Goal: Information Seeking & Learning: Find specific fact

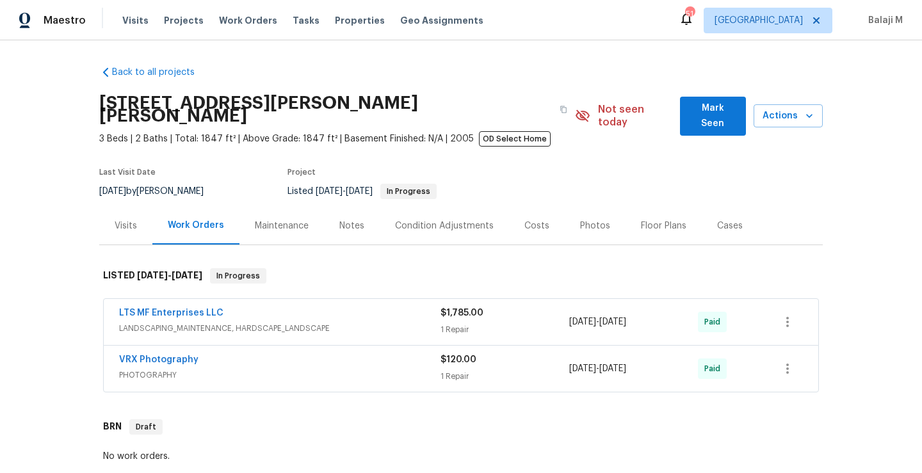
click at [292, 220] on div "Maintenance" at bounding box center [282, 226] width 54 height 13
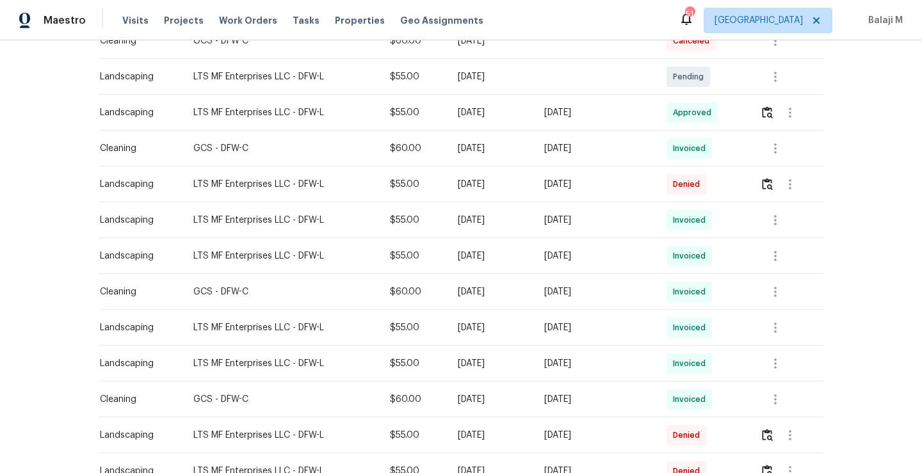
scroll to position [344, 0]
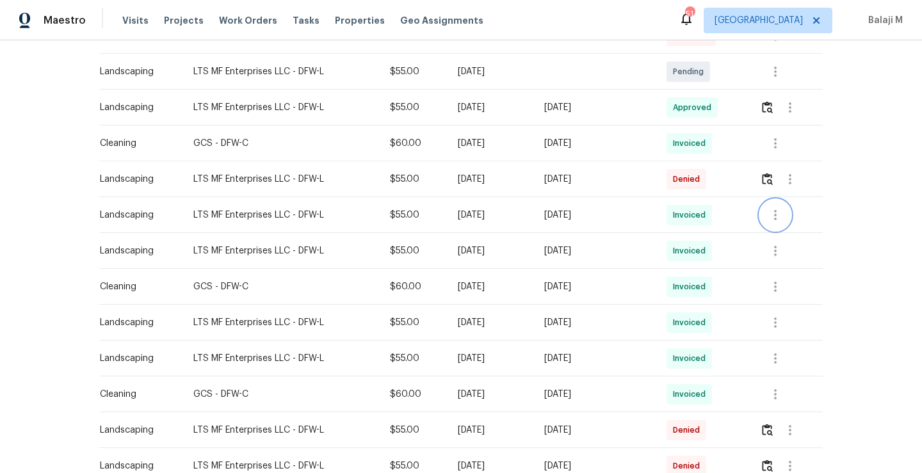
click at [774, 210] on icon "button" at bounding box center [775, 215] width 3 height 10
click at [778, 221] on li "View details" at bounding box center [803, 223] width 90 height 21
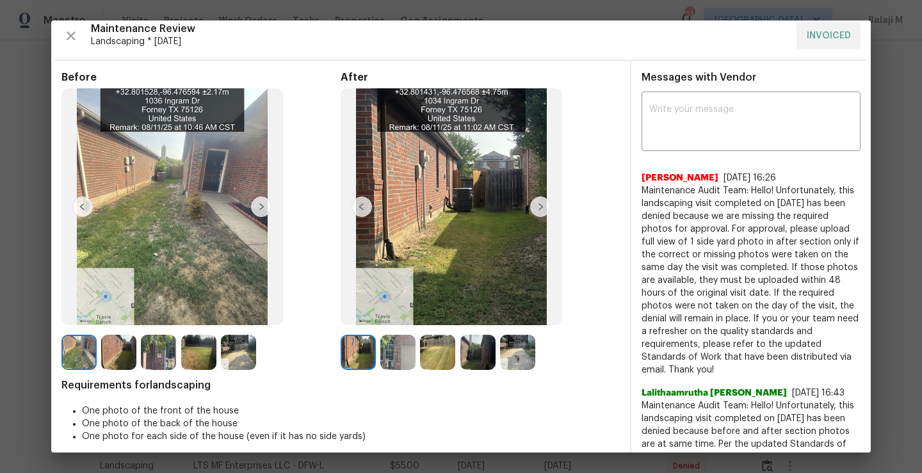
scroll to position [0, 0]
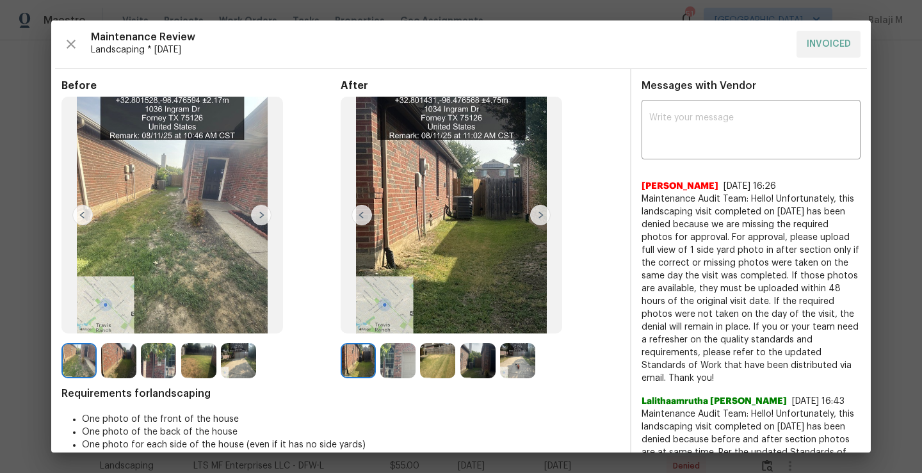
click at [532, 219] on img at bounding box center [540, 215] width 20 height 20
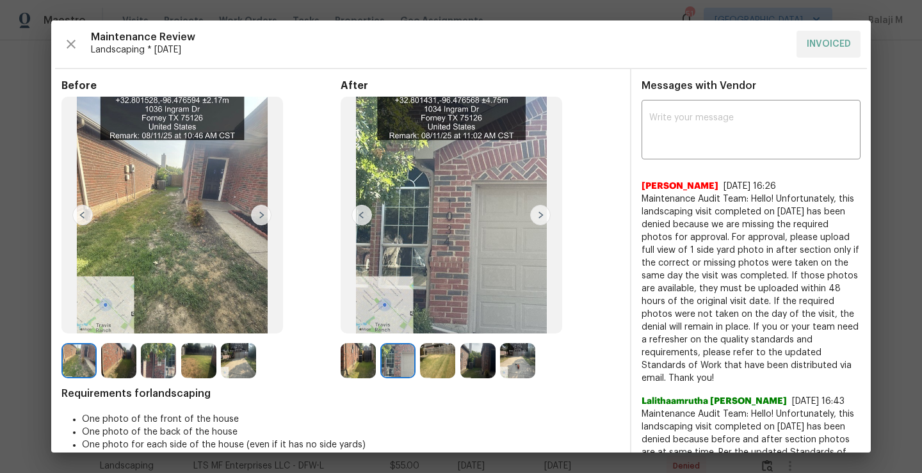
click at [532, 218] on img at bounding box center [540, 215] width 20 height 20
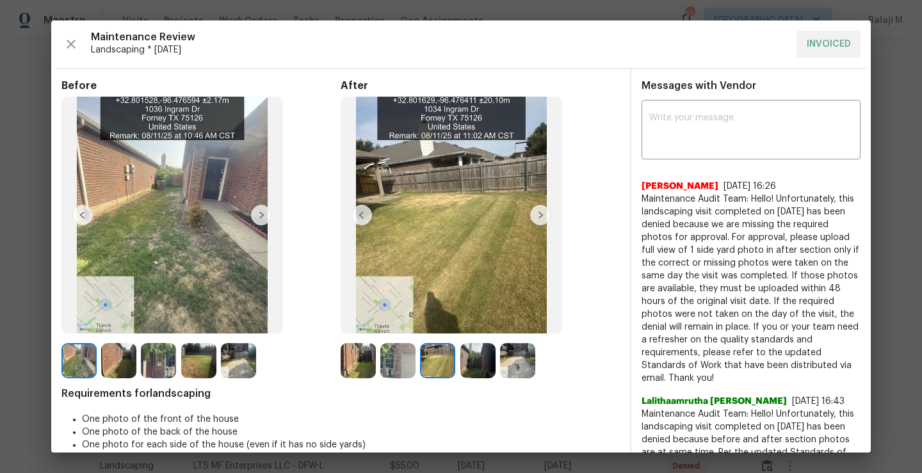
click at [535, 218] on img at bounding box center [540, 215] width 20 height 20
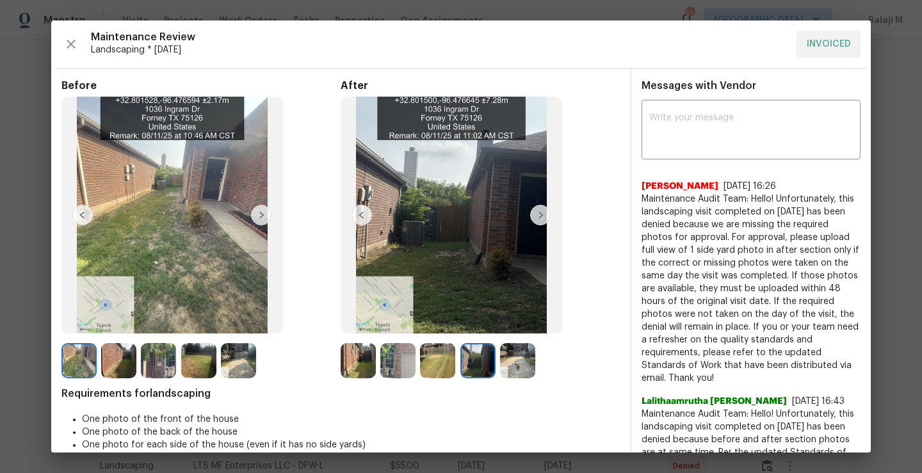
click at [535, 218] on img at bounding box center [540, 215] width 20 height 20
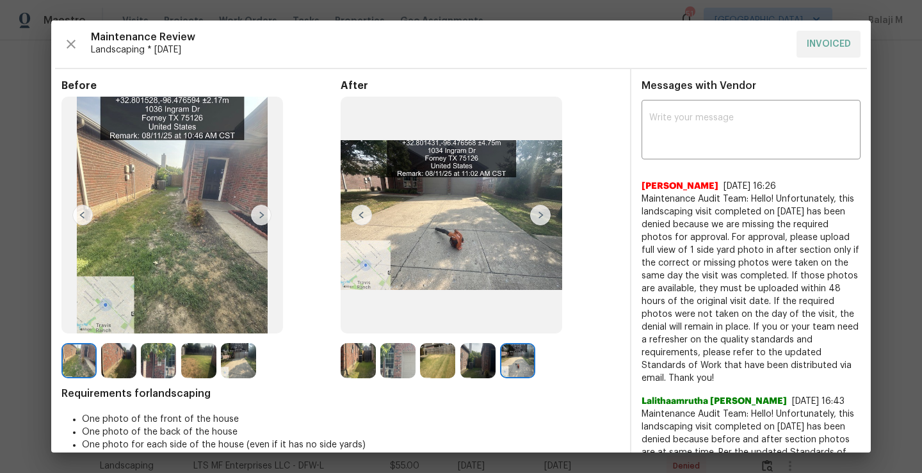
click at [354, 218] on img at bounding box center [361, 215] width 20 height 20
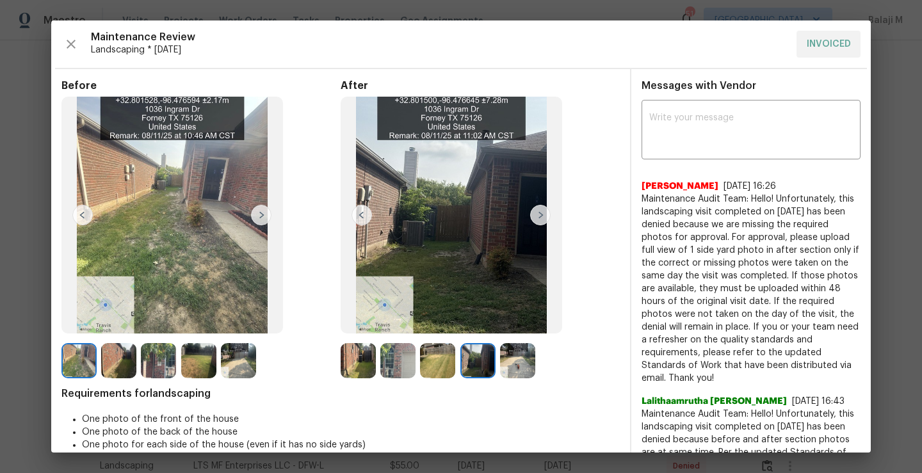
click at [370, 223] on img at bounding box center [450, 215] width 221 height 237
click at [362, 221] on img at bounding box center [361, 215] width 20 height 20
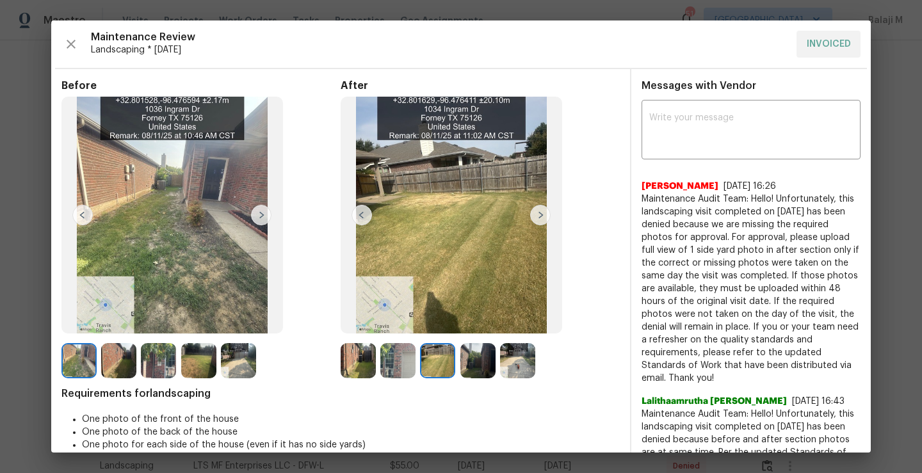
click at [361, 217] on img at bounding box center [361, 215] width 20 height 20
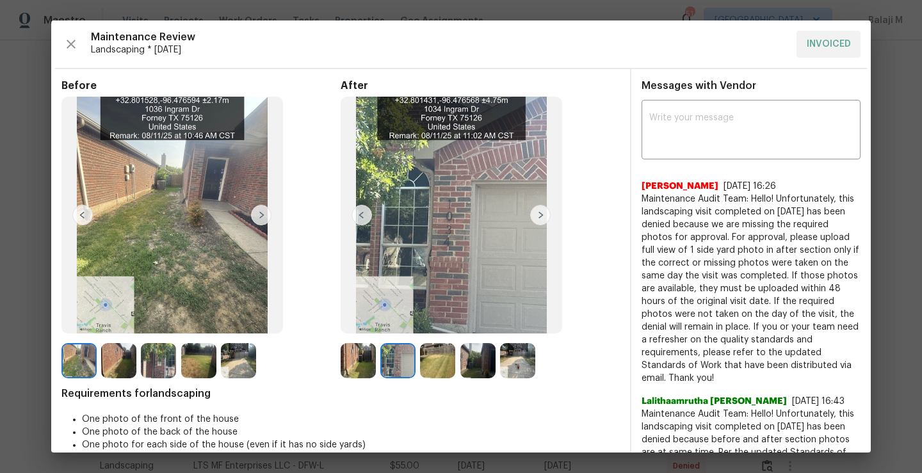
click at [361, 217] on img at bounding box center [361, 215] width 20 height 20
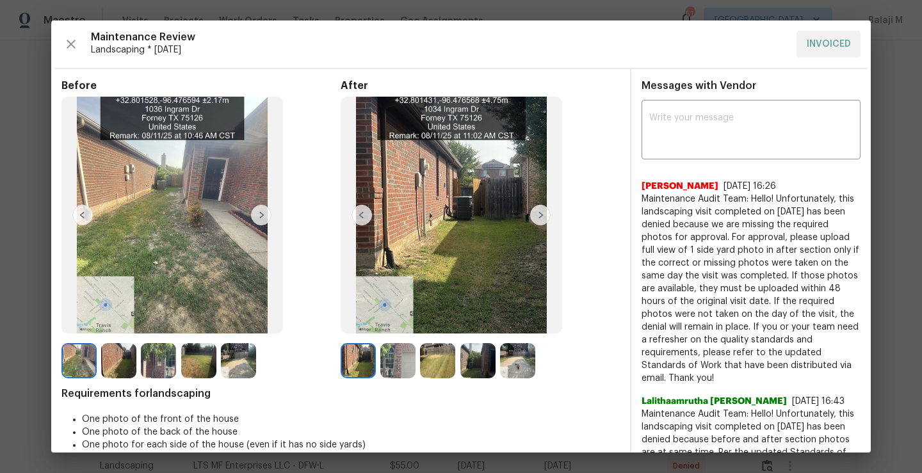
click at [361, 217] on img at bounding box center [361, 215] width 20 height 20
click at [543, 215] on img at bounding box center [540, 215] width 20 height 20
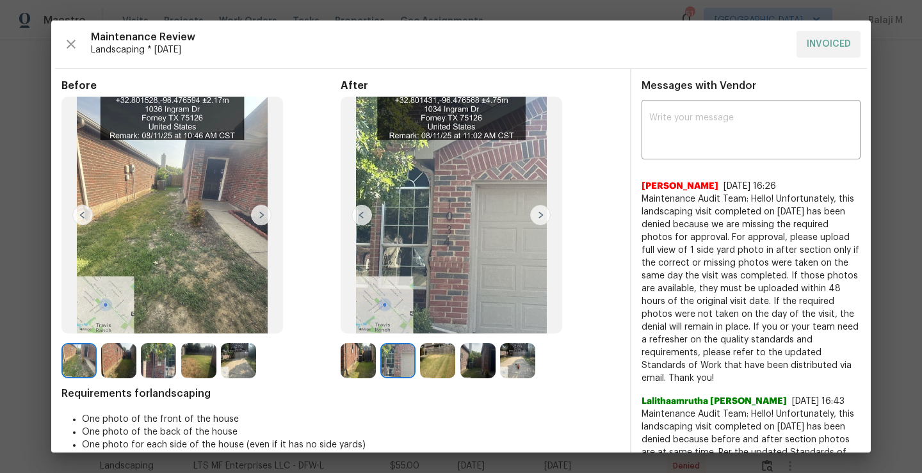
click at [543, 215] on img at bounding box center [540, 215] width 20 height 20
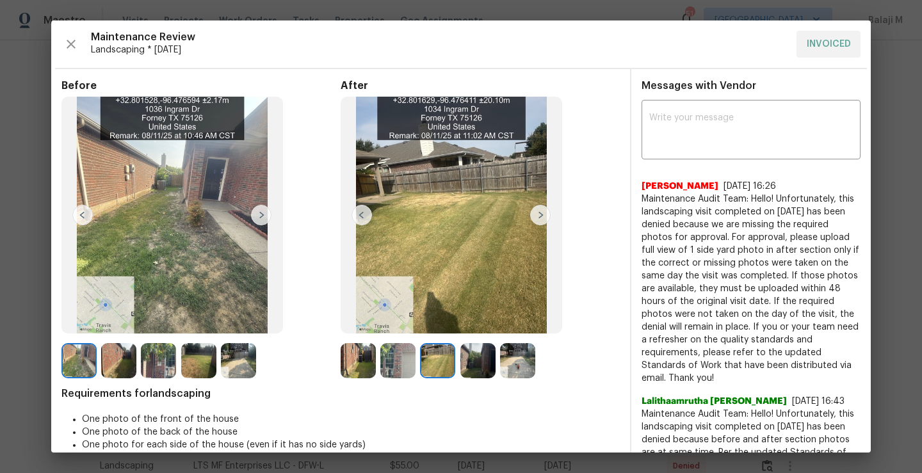
click at [543, 215] on img at bounding box center [540, 215] width 20 height 20
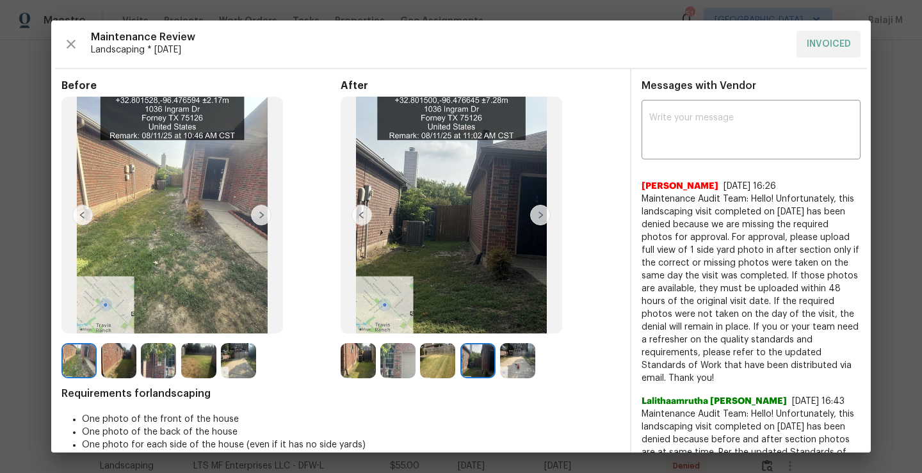
click at [543, 215] on img at bounding box center [540, 215] width 20 height 20
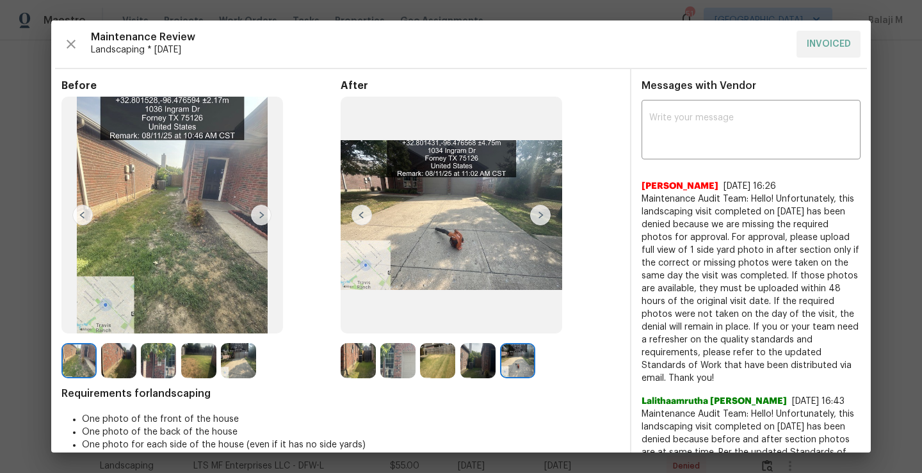
click at [543, 216] on img at bounding box center [540, 215] width 20 height 20
click at [363, 214] on img at bounding box center [361, 215] width 20 height 20
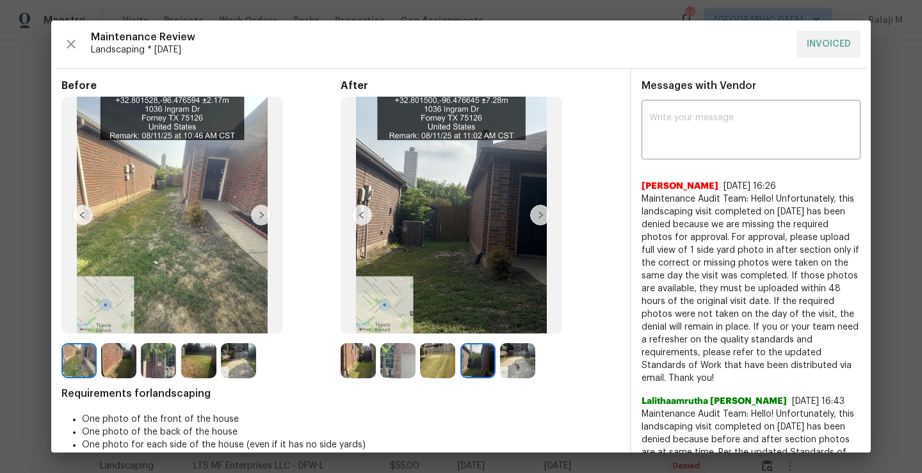
click at [363, 214] on img at bounding box center [361, 215] width 20 height 20
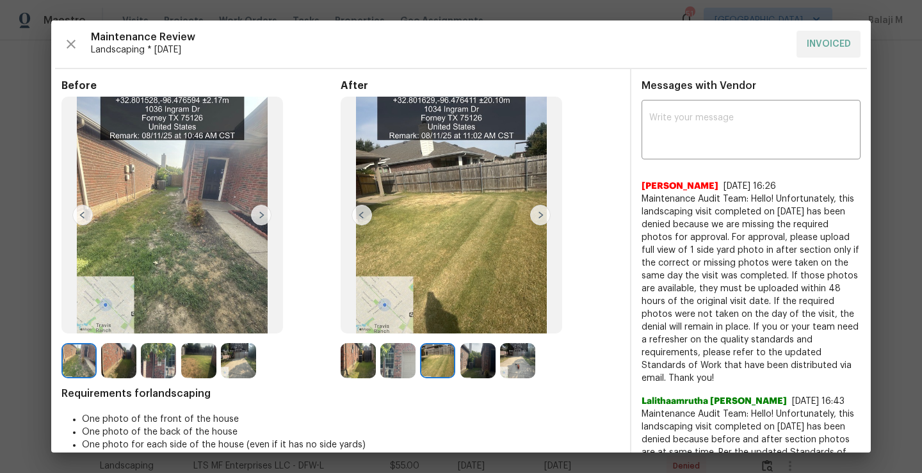
click at [363, 214] on img at bounding box center [361, 215] width 20 height 20
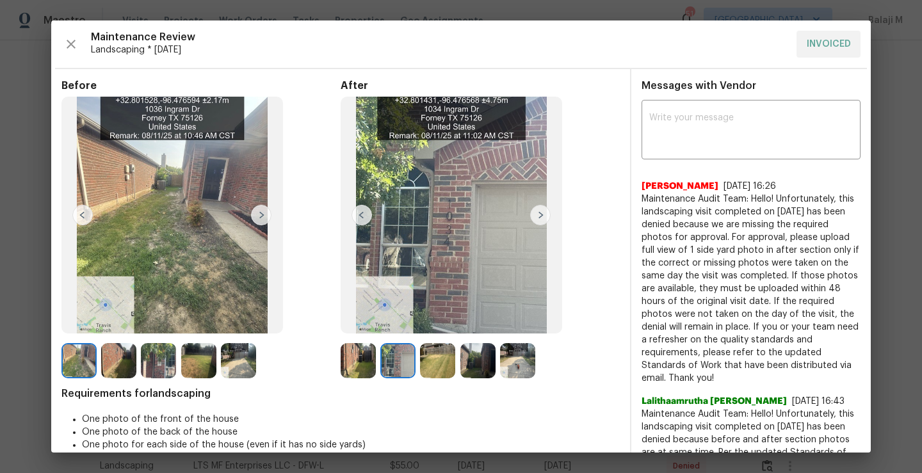
click at [363, 214] on img at bounding box center [361, 215] width 20 height 20
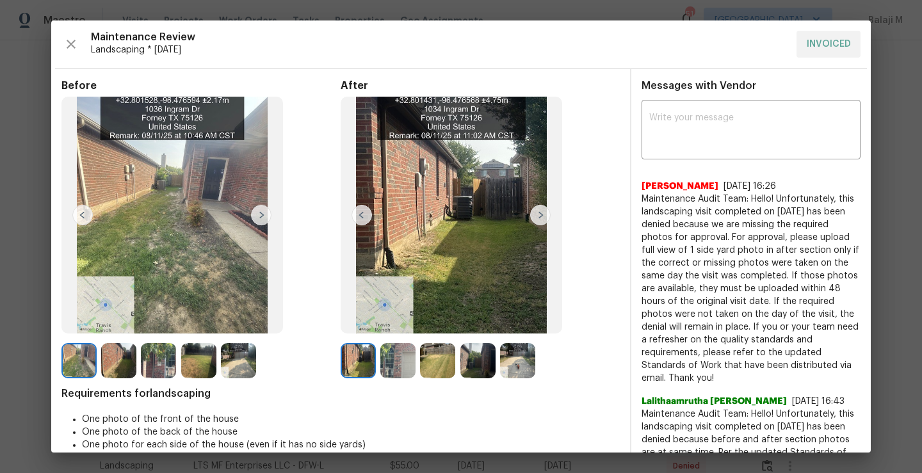
click at [363, 214] on img at bounding box center [361, 215] width 20 height 20
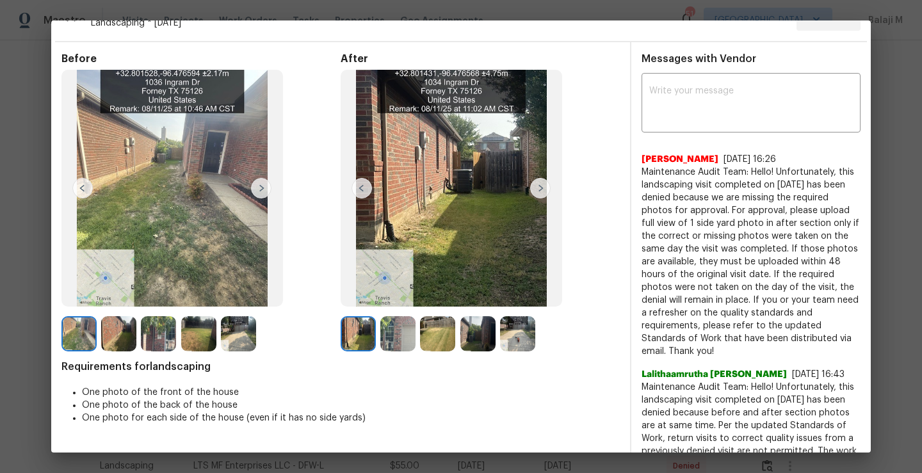
scroll to position [28, 0]
click at [540, 196] on img at bounding box center [540, 187] width 20 height 20
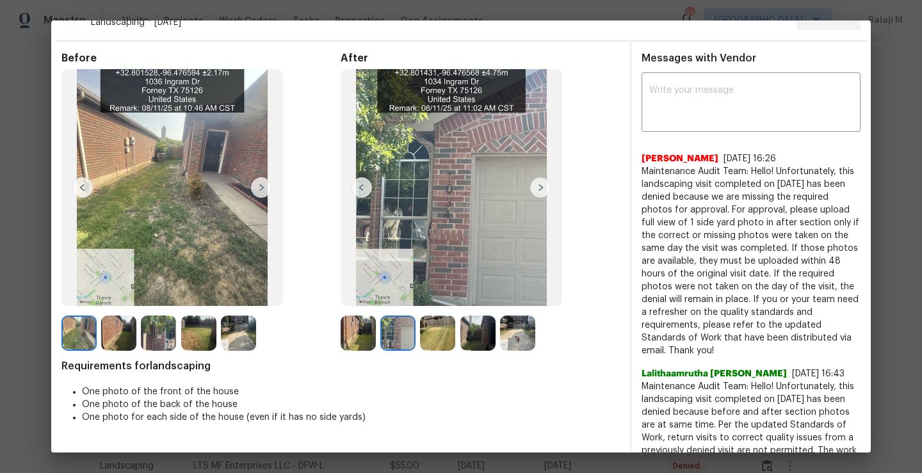
click at [540, 195] on img at bounding box center [540, 187] width 20 height 20
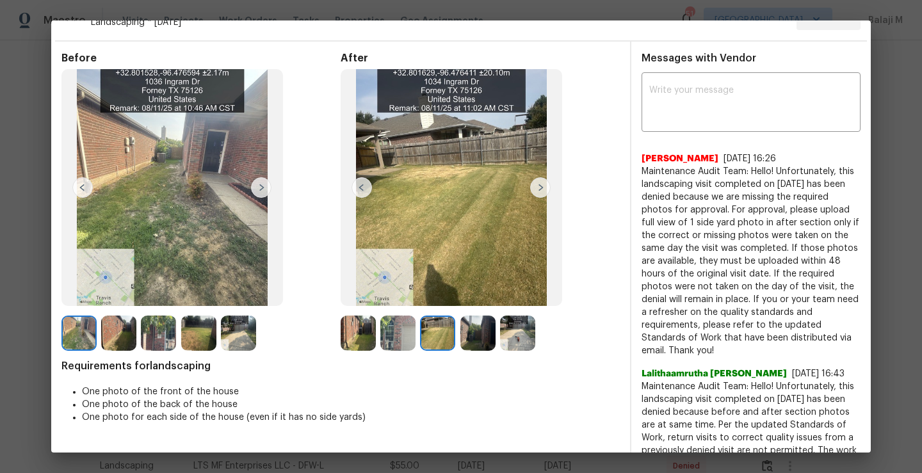
click at [540, 195] on img at bounding box center [540, 187] width 20 height 20
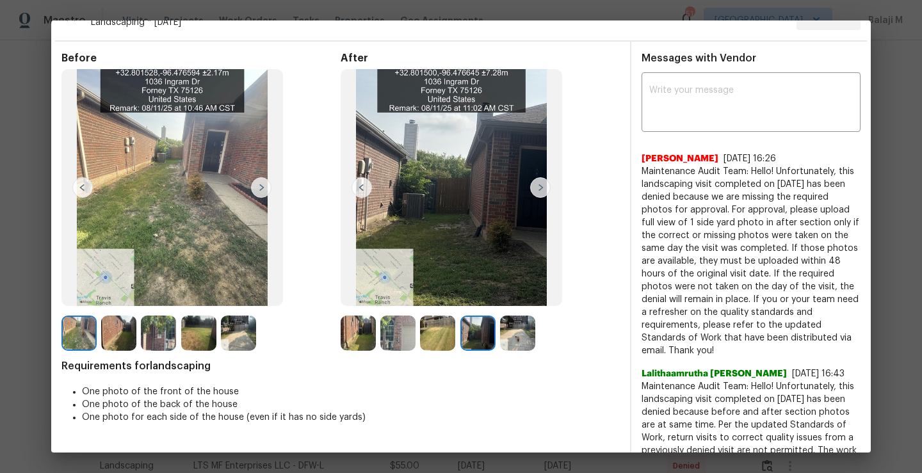
click at [540, 195] on img at bounding box center [540, 187] width 20 height 20
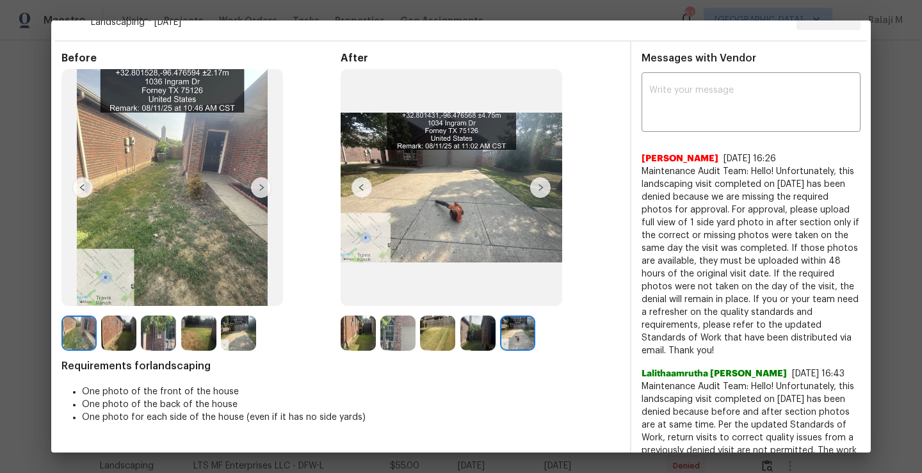
click at [540, 195] on img at bounding box center [540, 187] width 20 height 20
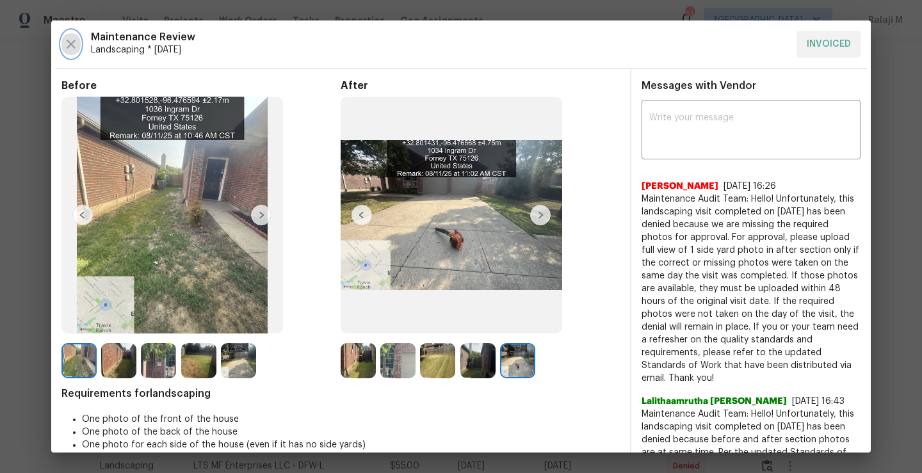
click at [70, 44] on icon "button" at bounding box center [71, 44] width 9 height 9
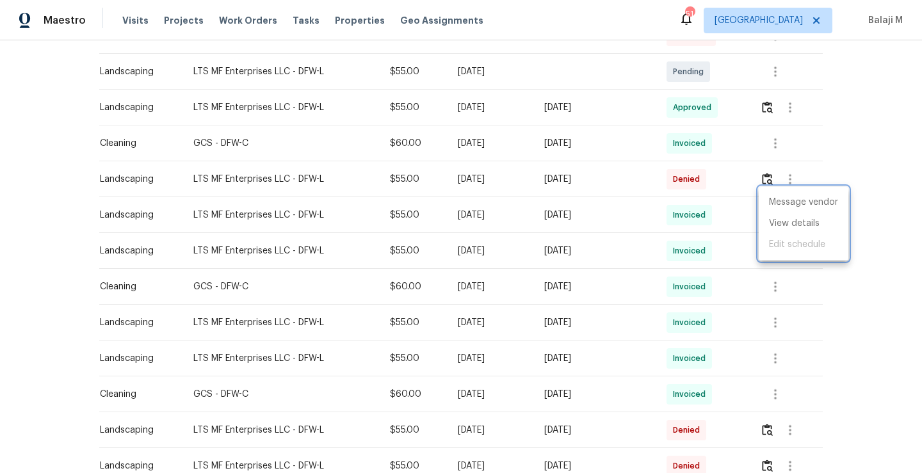
click at [732, 237] on div at bounding box center [461, 236] width 922 height 473
click at [774, 243] on icon "button" at bounding box center [774, 250] width 15 height 15
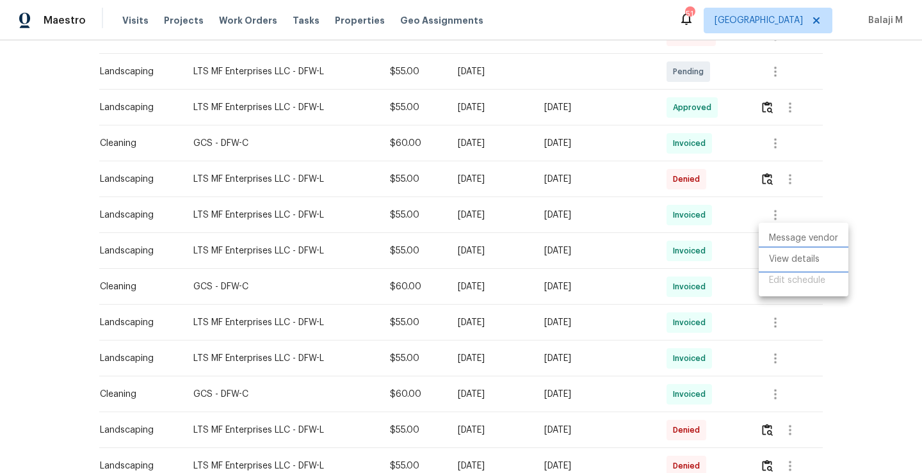
click at [797, 264] on li "View details" at bounding box center [803, 259] width 90 height 21
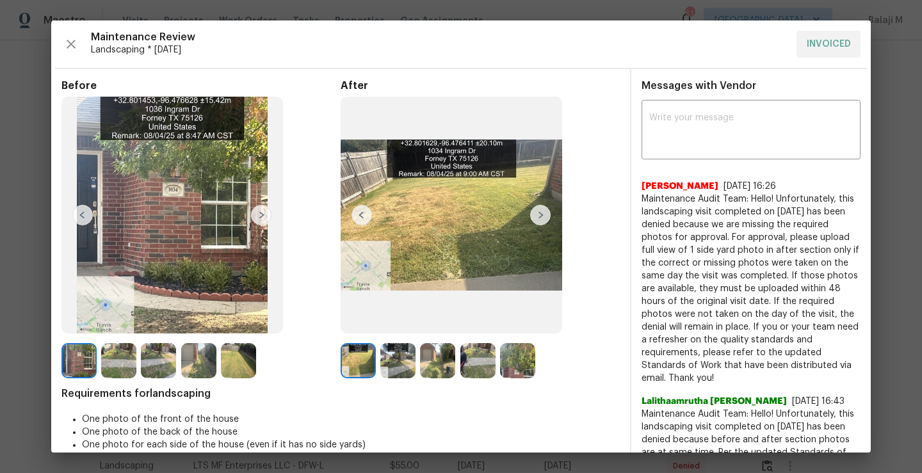
click at [537, 217] on img at bounding box center [540, 215] width 20 height 20
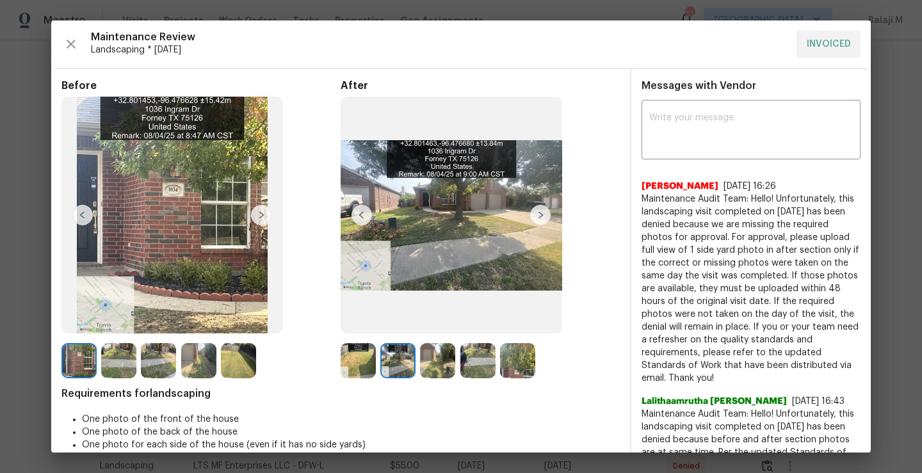
click at [537, 217] on img at bounding box center [540, 215] width 20 height 20
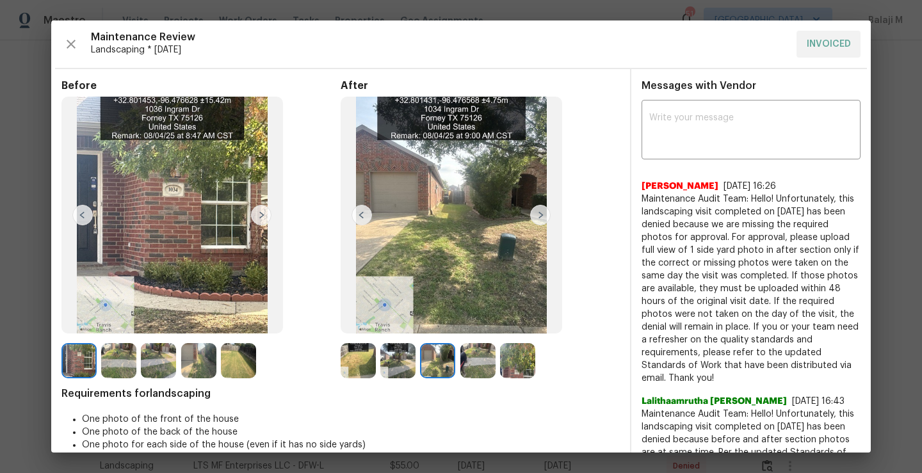
click at [537, 217] on img at bounding box center [540, 215] width 20 height 20
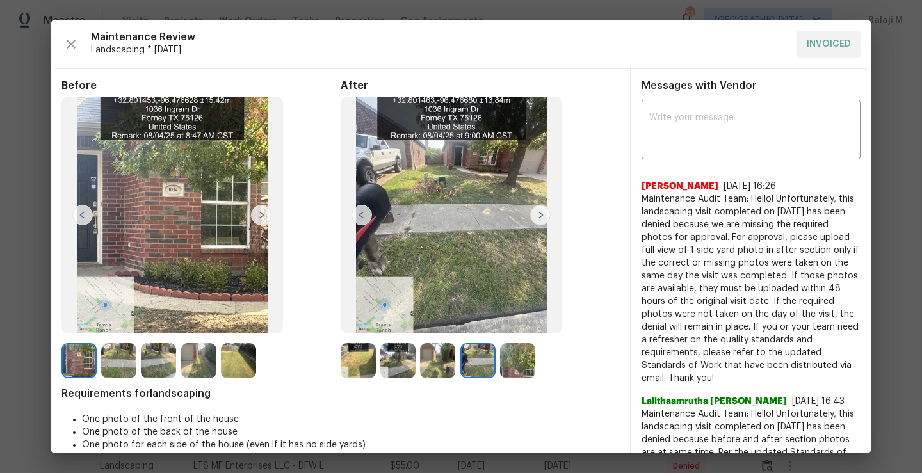
click at [537, 217] on img at bounding box center [540, 215] width 20 height 20
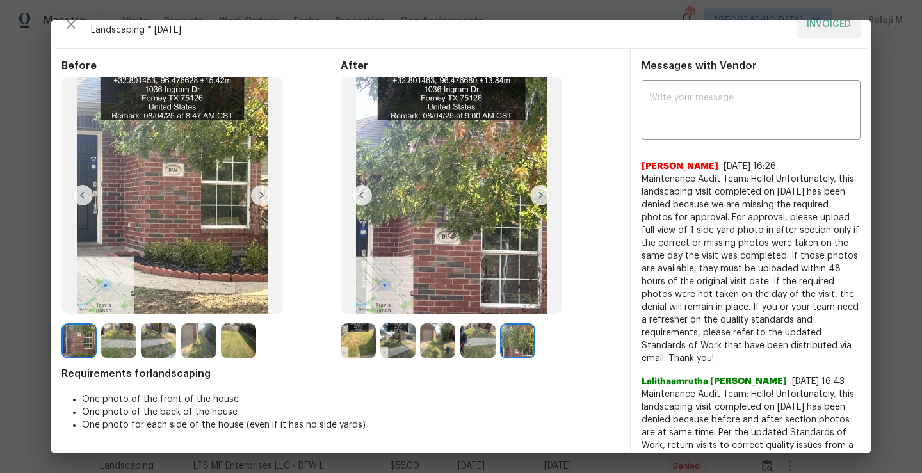
scroll to position [20, 0]
click at [73, 24] on icon "button" at bounding box center [70, 23] width 15 height 15
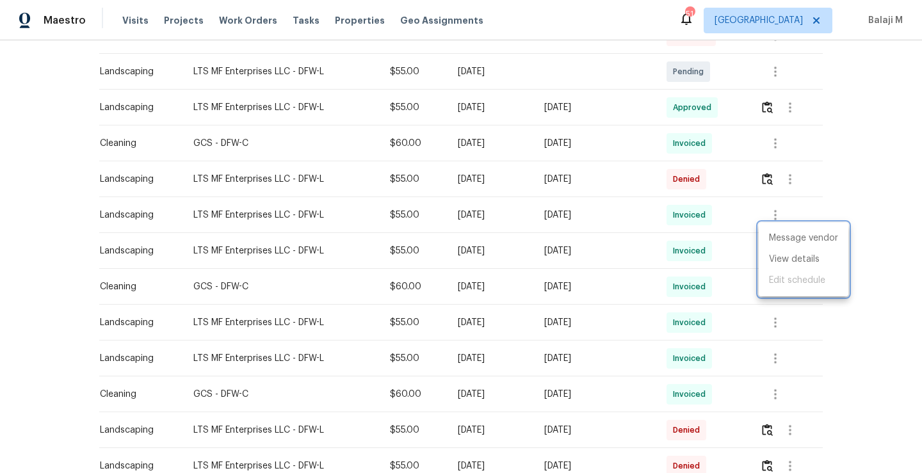
click at [776, 202] on div at bounding box center [461, 236] width 922 height 473
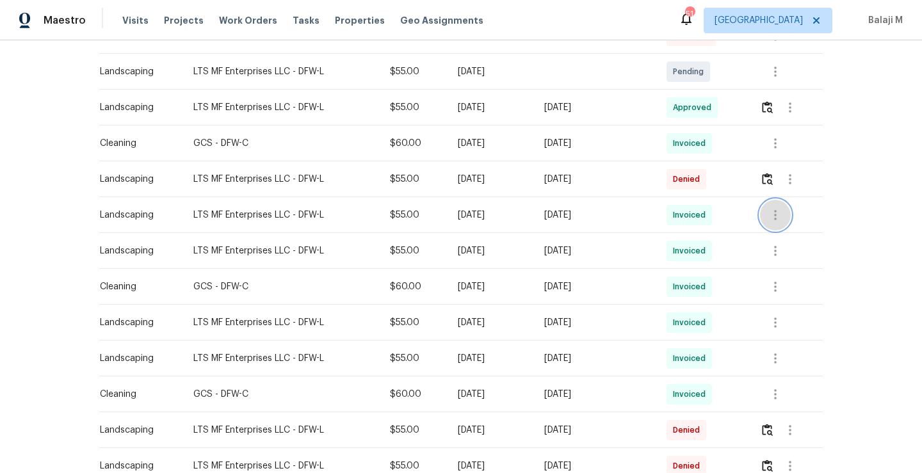
click at [775, 210] on icon "button" at bounding box center [775, 215] width 3 height 10
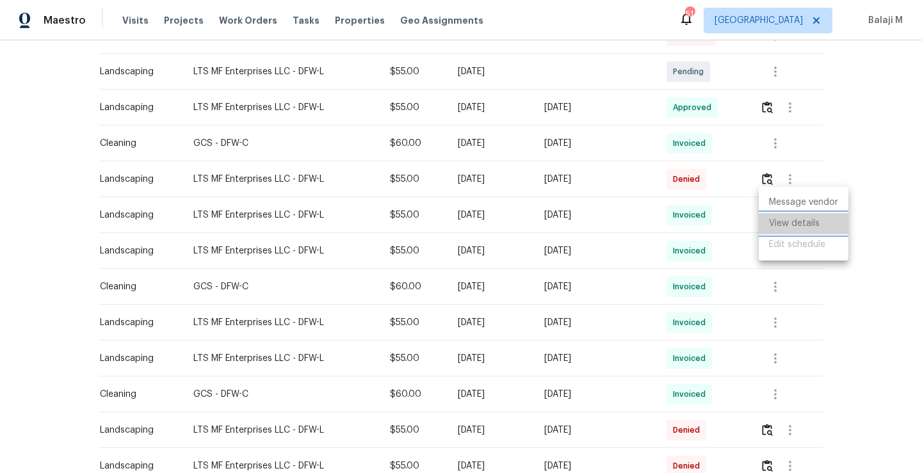
click at [784, 222] on li "View details" at bounding box center [803, 223] width 90 height 21
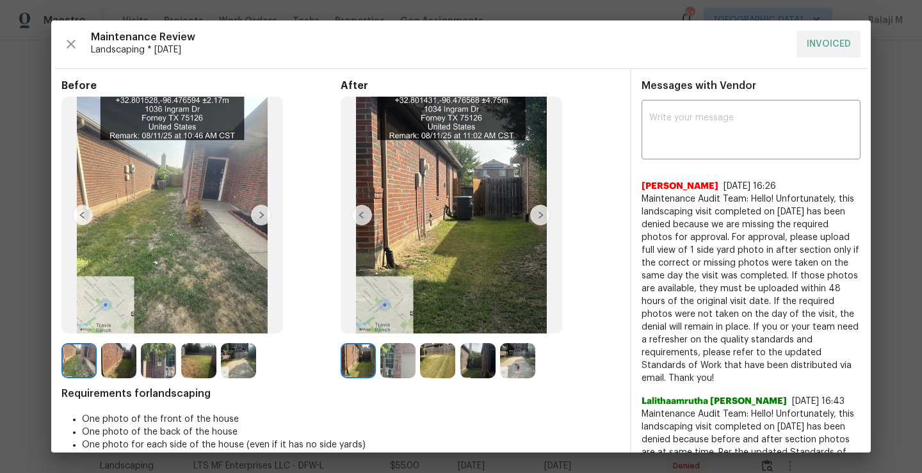
click at [535, 218] on img at bounding box center [540, 215] width 20 height 20
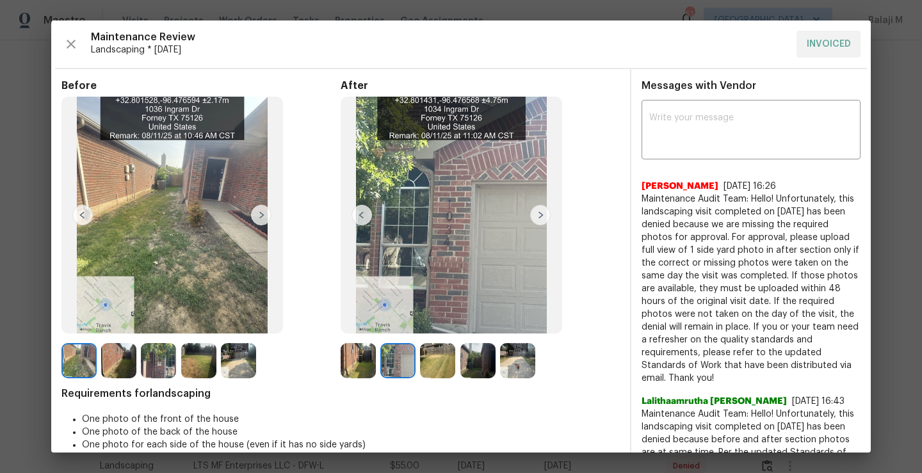
click at [535, 217] on img at bounding box center [540, 215] width 20 height 20
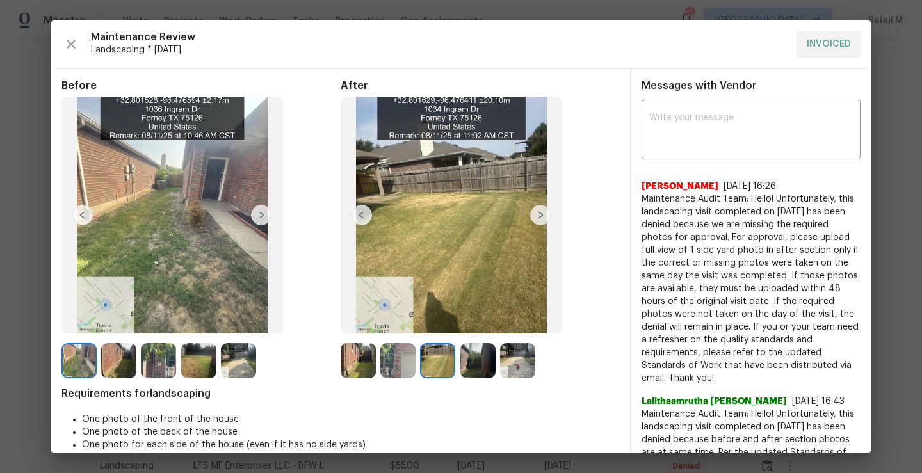
click at [535, 217] on img at bounding box center [540, 215] width 20 height 20
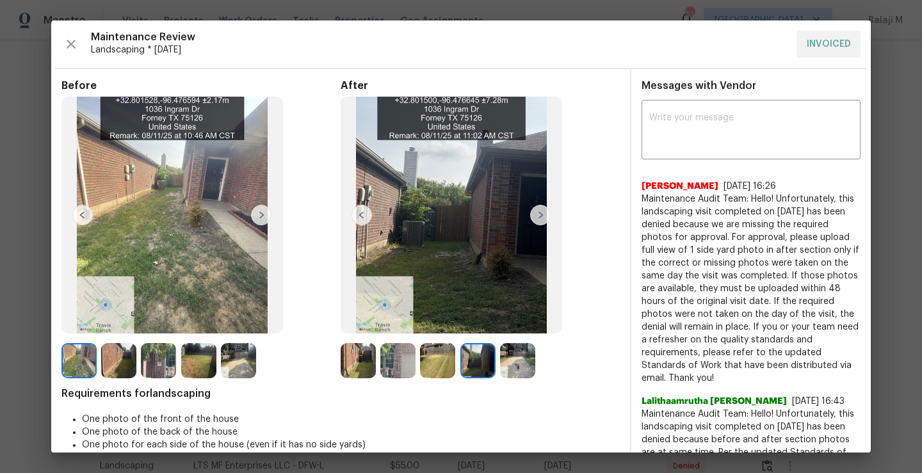
click at [535, 217] on img at bounding box center [540, 215] width 20 height 20
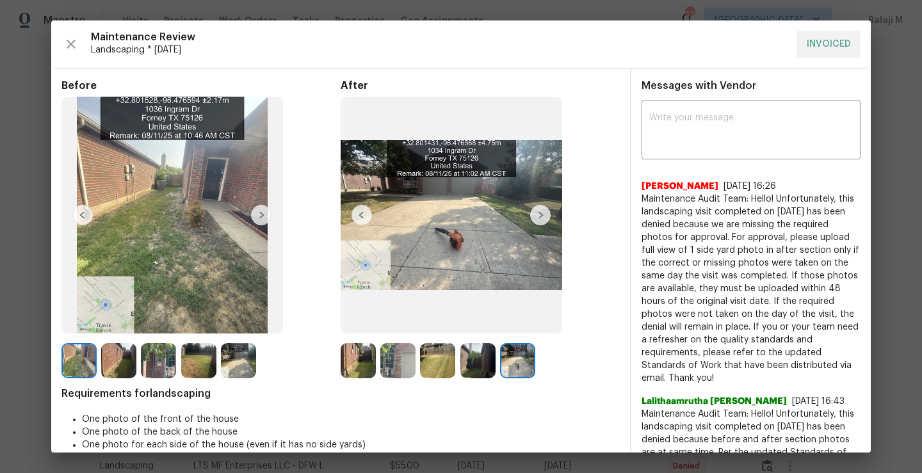
click at [535, 217] on img at bounding box center [540, 215] width 20 height 20
click at [355, 220] on img at bounding box center [361, 215] width 20 height 20
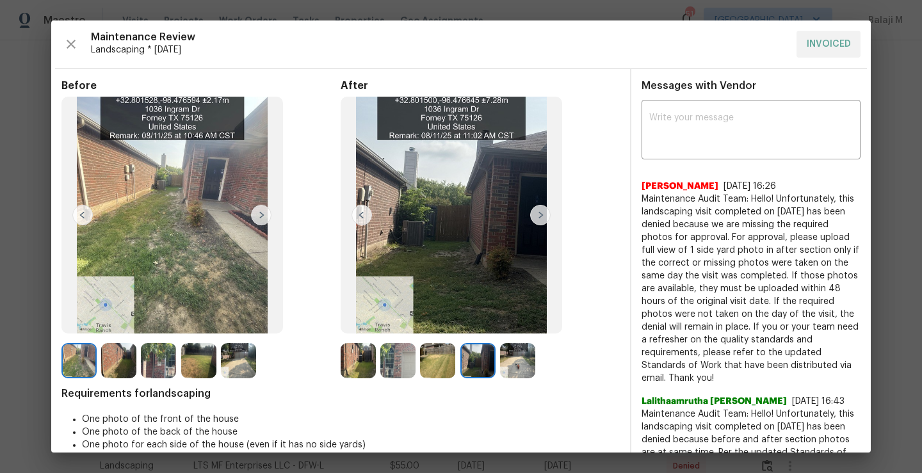
click at [355, 220] on img at bounding box center [361, 215] width 20 height 20
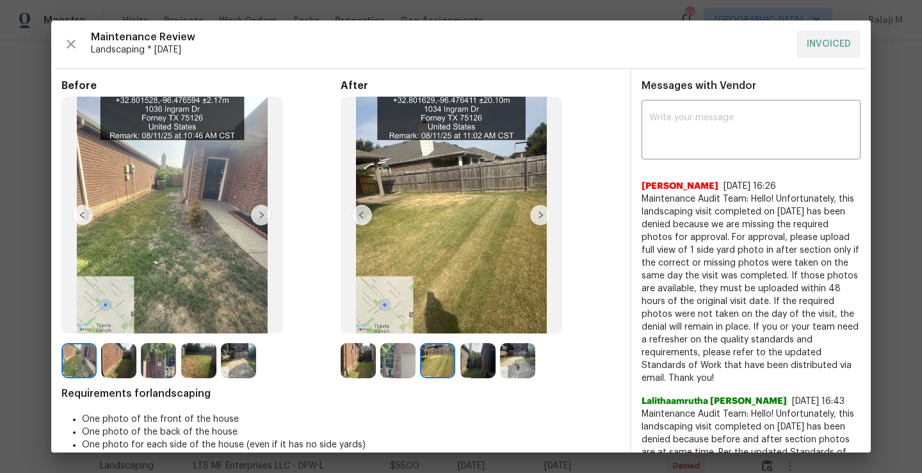
click at [355, 220] on img at bounding box center [361, 215] width 20 height 20
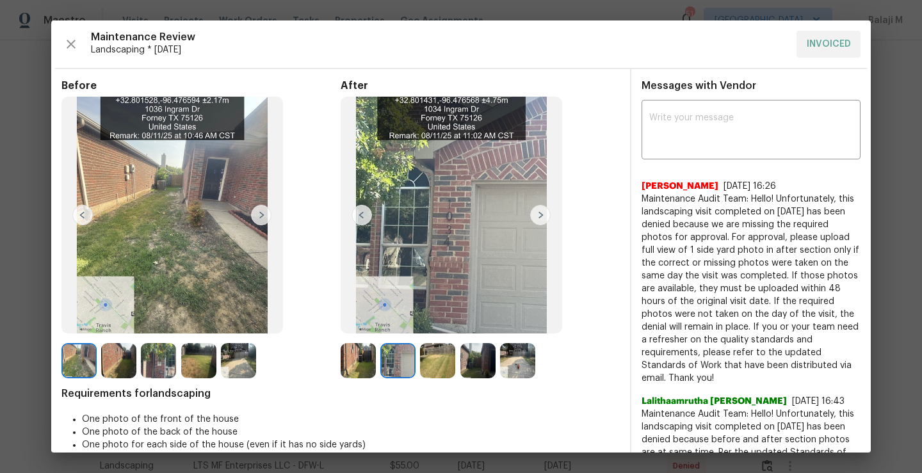
click at [355, 220] on img at bounding box center [361, 215] width 20 height 20
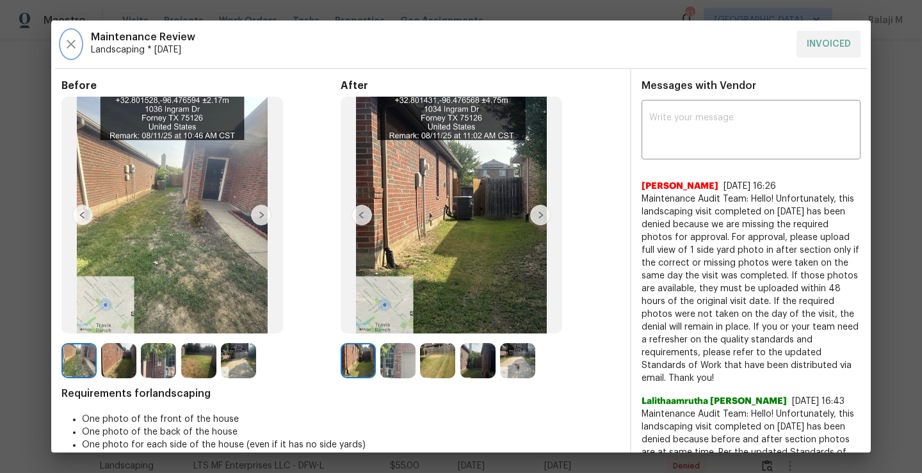
click at [67, 44] on icon "button" at bounding box center [70, 43] width 15 height 15
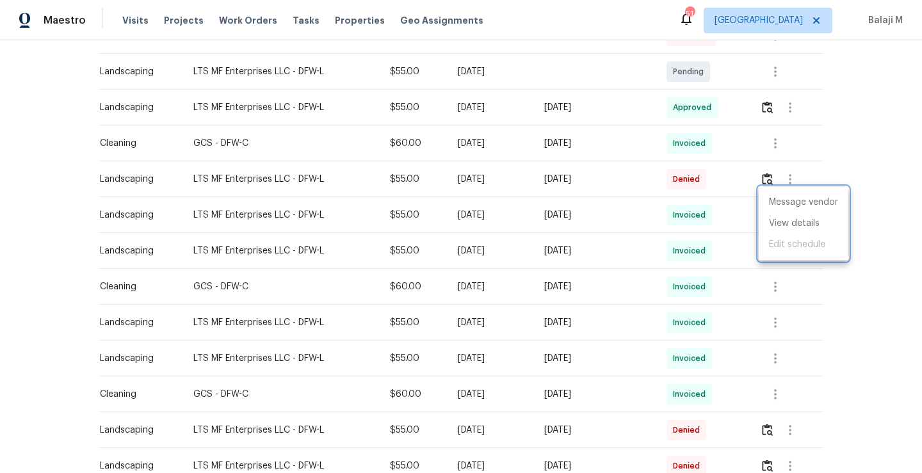
click at [749, 245] on div at bounding box center [461, 236] width 922 height 473
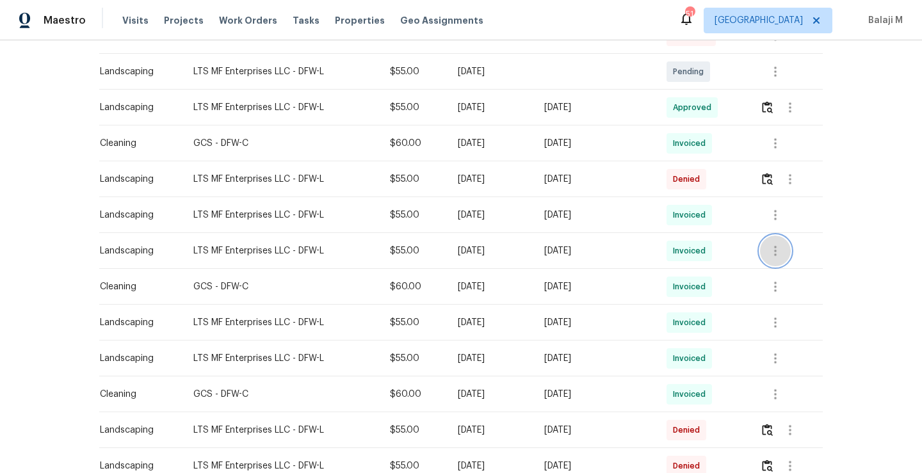
click at [771, 243] on icon "button" at bounding box center [774, 250] width 15 height 15
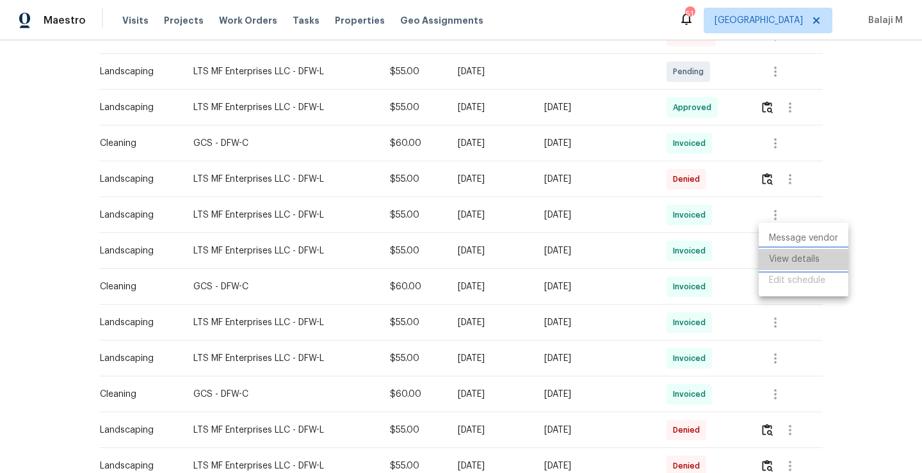
click at [772, 255] on li "View details" at bounding box center [803, 259] width 90 height 21
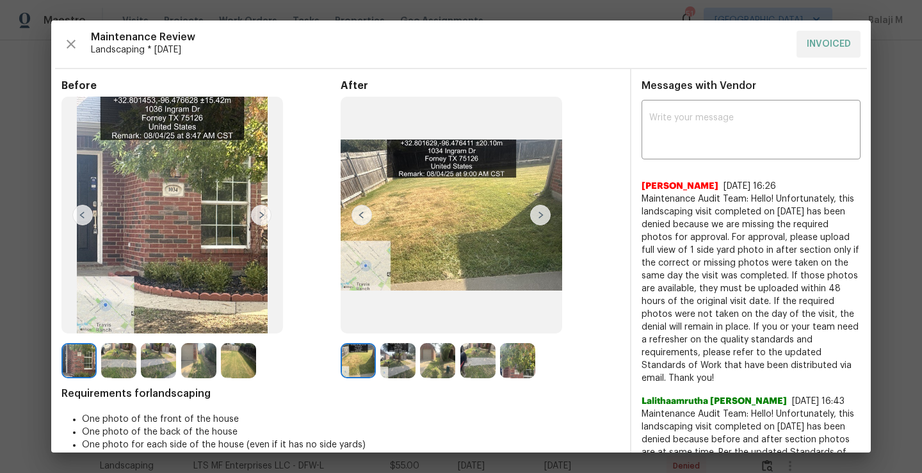
click at [508, 373] on img at bounding box center [517, 360] width 35 height 35
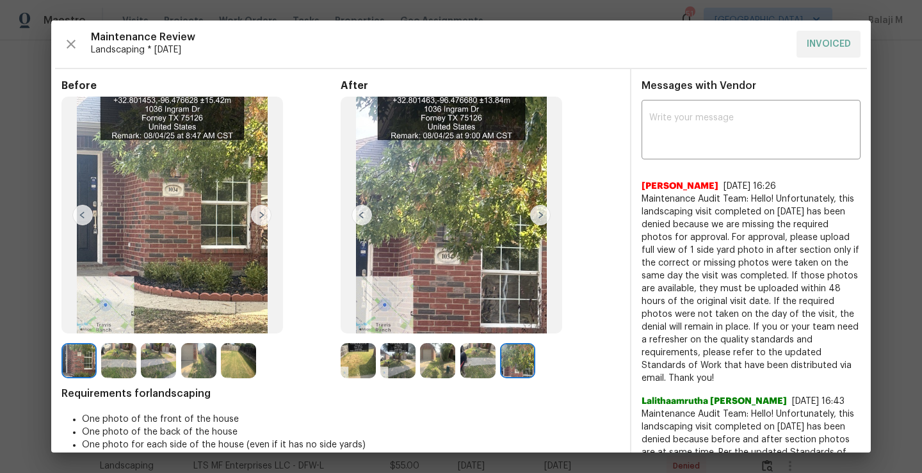
click at [363, 220] on img at bounding box center [361, 215] width 20 height 20
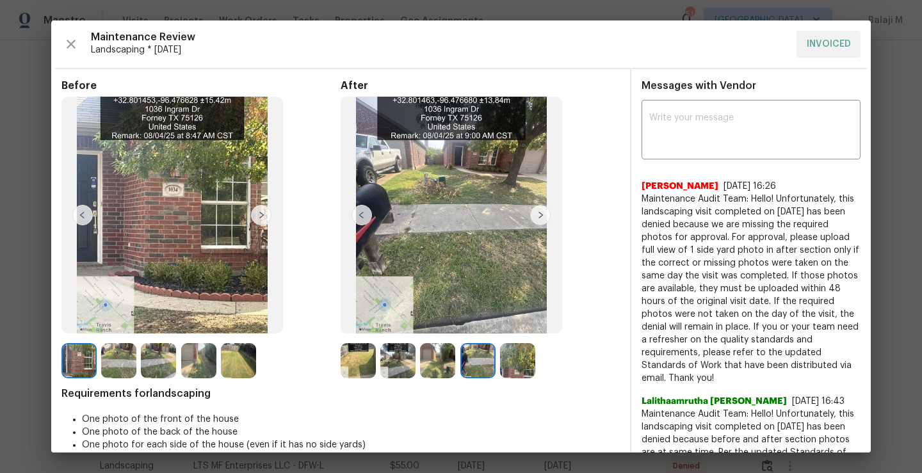
click at [351, 214] on img at bounding box center [361, 215] width 20 height 20
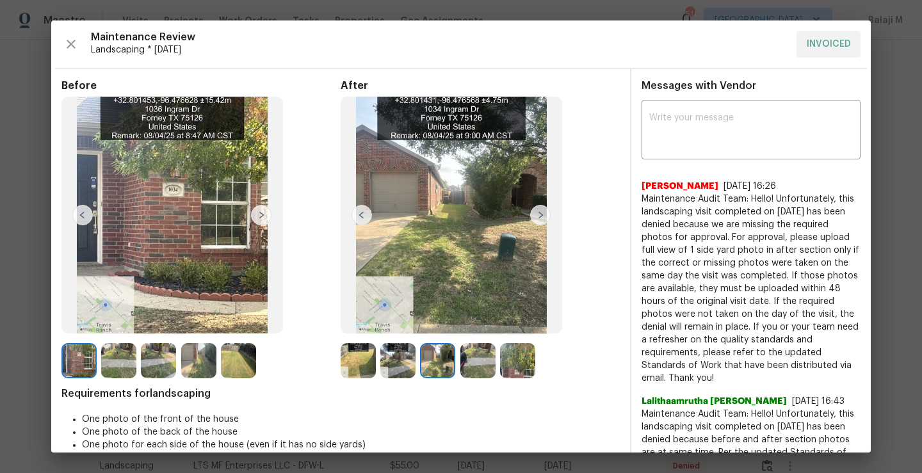
click at [355, 213] on img at bounding box center [361, 215] width 20 height 20
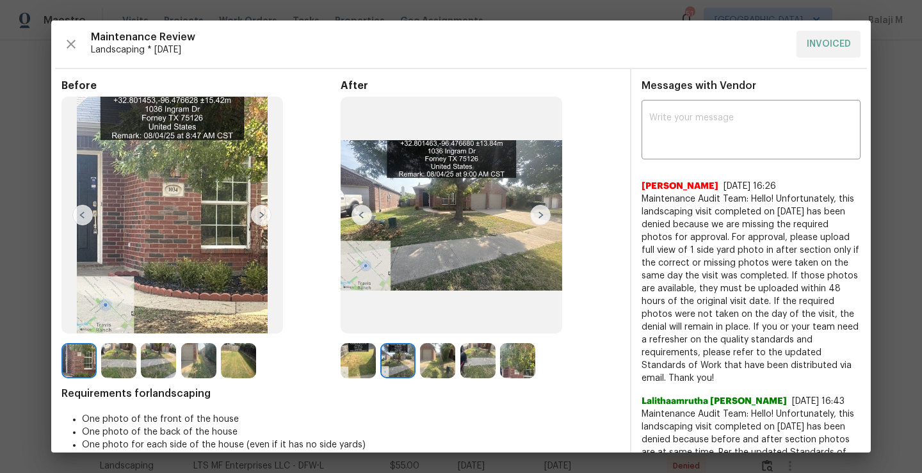
click at [355, 213] on img at bounding box center [361, 215] width 20 height 20
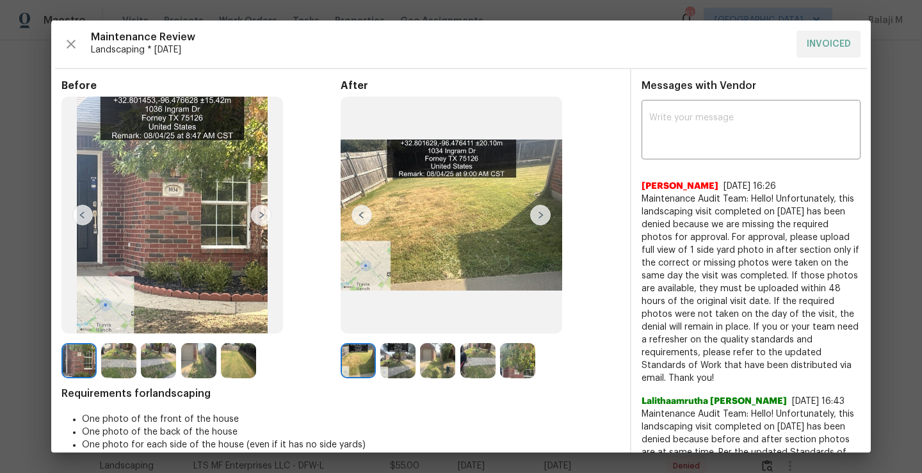
click at [355, 213] on img at bounding box center [361, 215] width 20 height 20
click at [371, 369] on img at bounding box center [357, 360] width 35 height 35
click at [392, 369] on img at bounding box center [397, 360] width 35 height 35
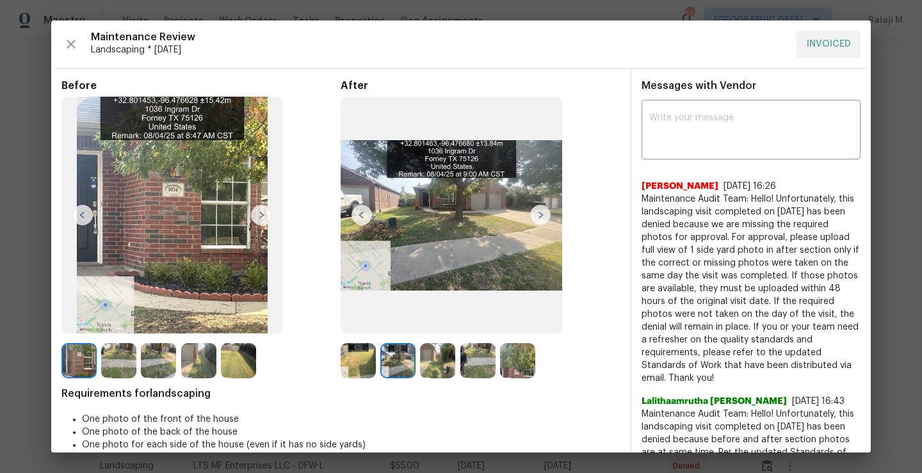
click at [423, 362] on img at bounding box center [437, 360] width 35 height 35
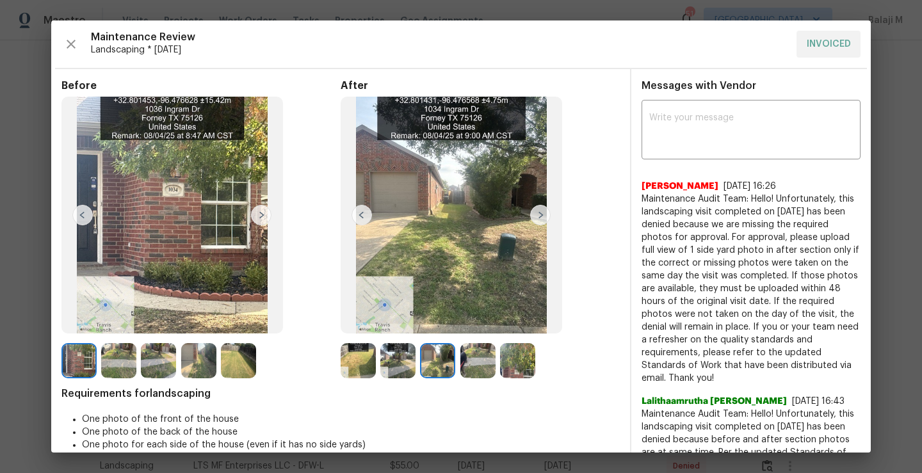
click at [474, 375] on img at bounding box center [477, 360] width 35 height 35
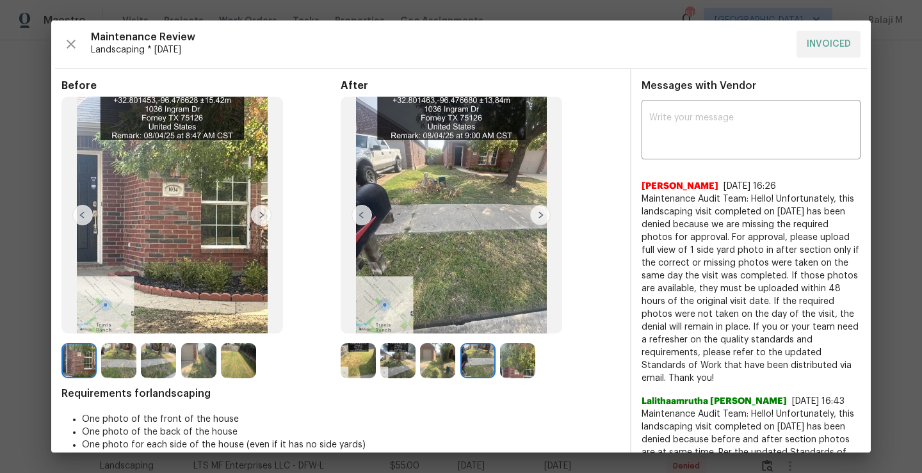
click at [463, 198] on img at bounding box center [450, 215] width 221 height 237
click at [473, 171] on img at bounding box center [450, 215] width 221 height 237
click at [508, 370] on img at bounding box center [517, 360] width 35 height 35
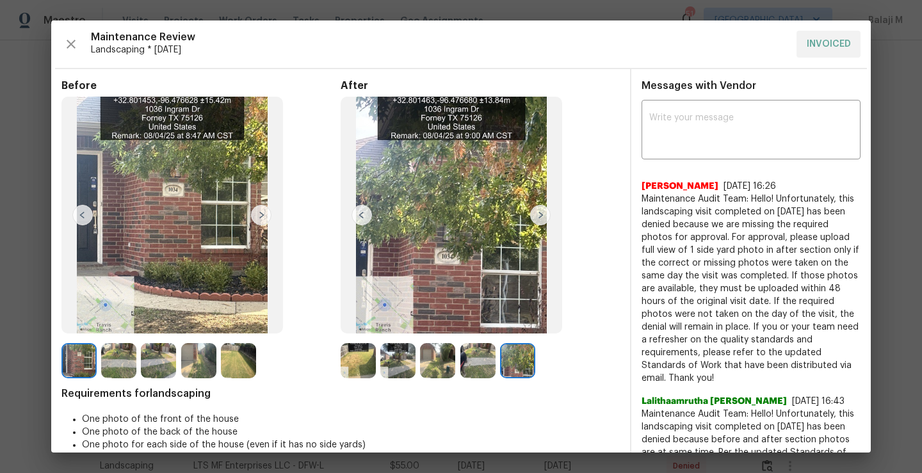
click at [468, 366] on img at bounding box center [477, 360] width 35 height 35
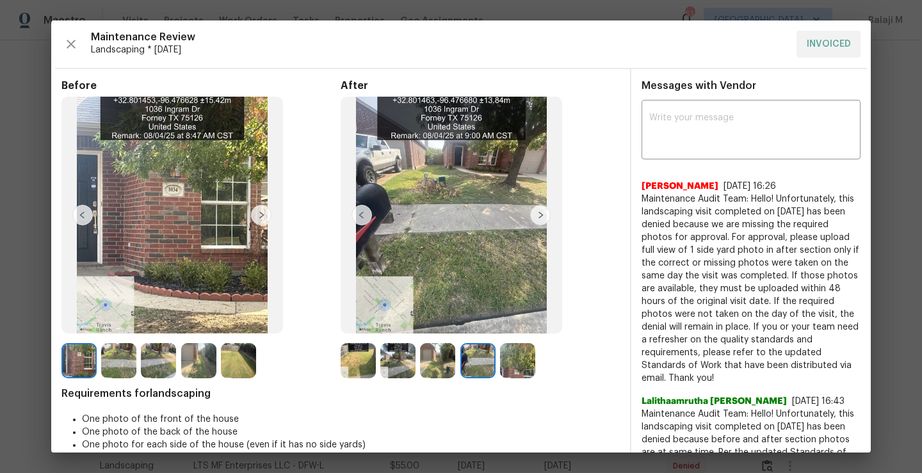
click at [433, 368] on img at bounding box center [437, 360] width 35 height 35
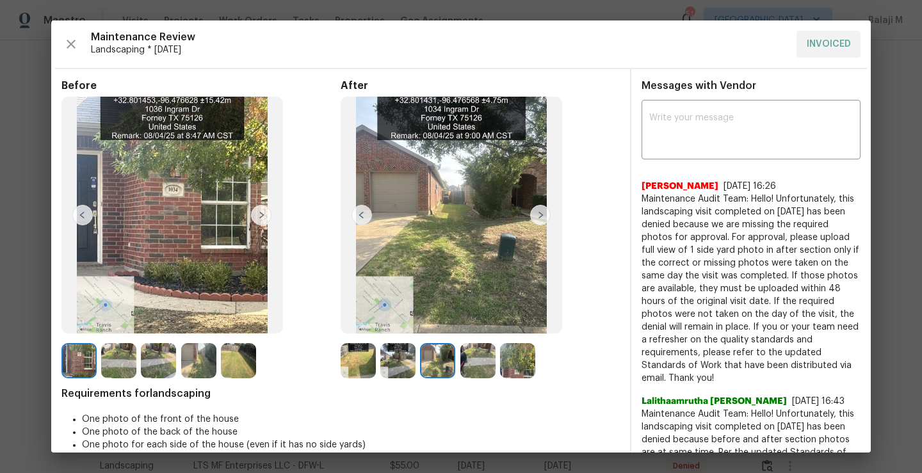
click at [410, 364] on img at bounding box center [397, 360] width 35 height 35
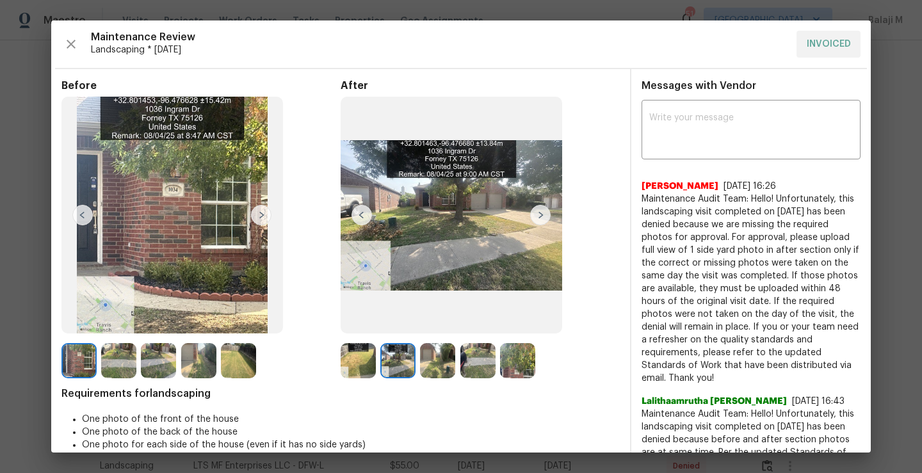
click at [374, 364] on div at bounding box center [360, 360] width 40 height 35
click at [220, 363] on div at bounding box center [201, 360] width 40 height 35
click at [182, 363] on img at bounding box center [198, 360] width 35 height 35
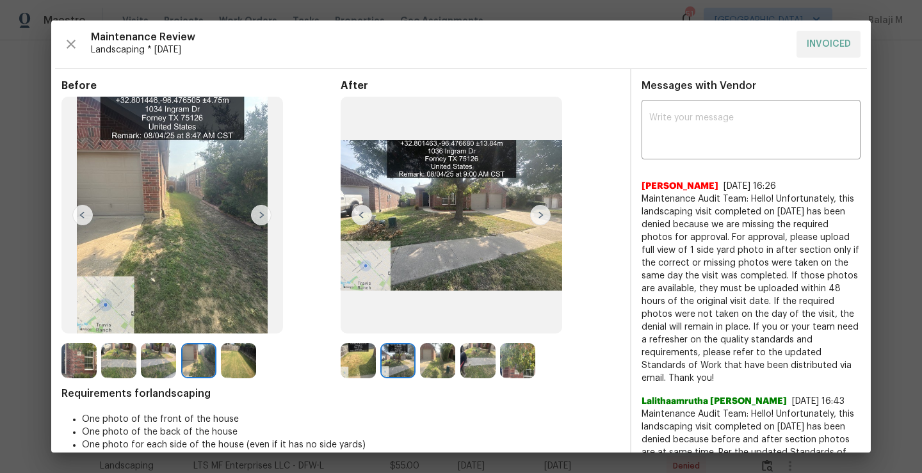
click at [156, 355] on img at bounding box center [158, 360] width 35 height 35
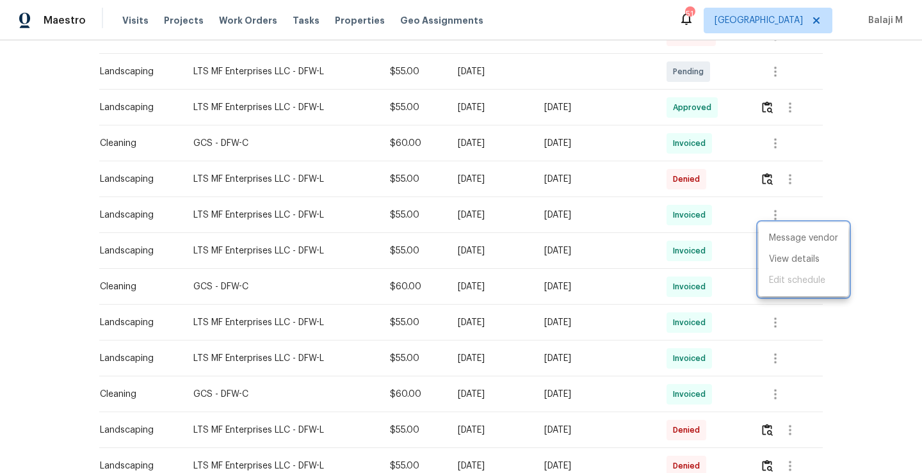
click at [840, 183] on div at bounding box center [461, 236] width 922 height 473
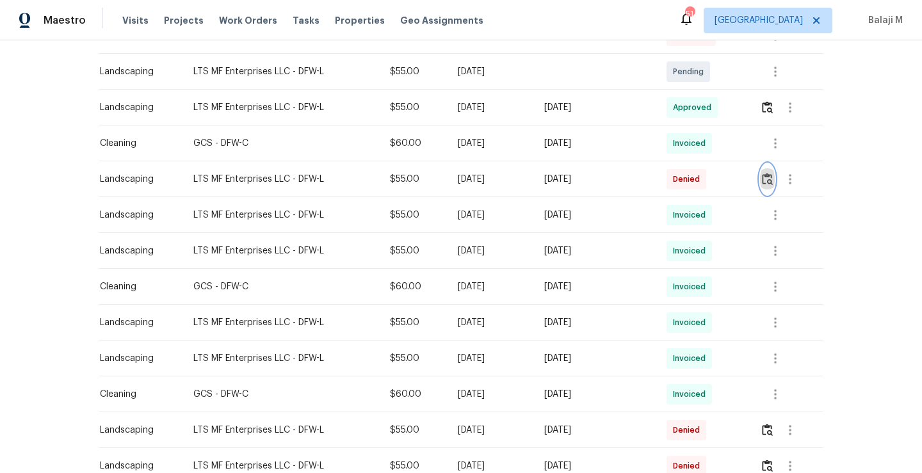
click at [770, 172] on button "button" at bounding box center [767, 179] width 15 height 31
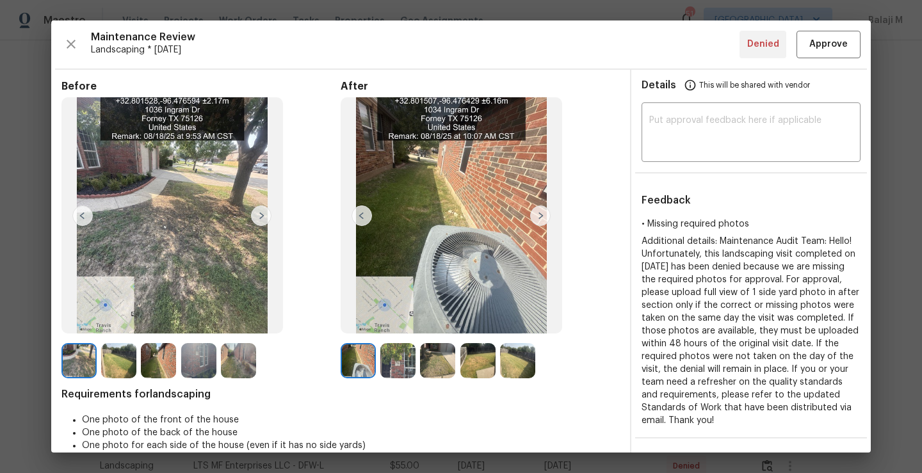
click at [398, 365] on img at bounding box center [397, 360] width 35 height 35
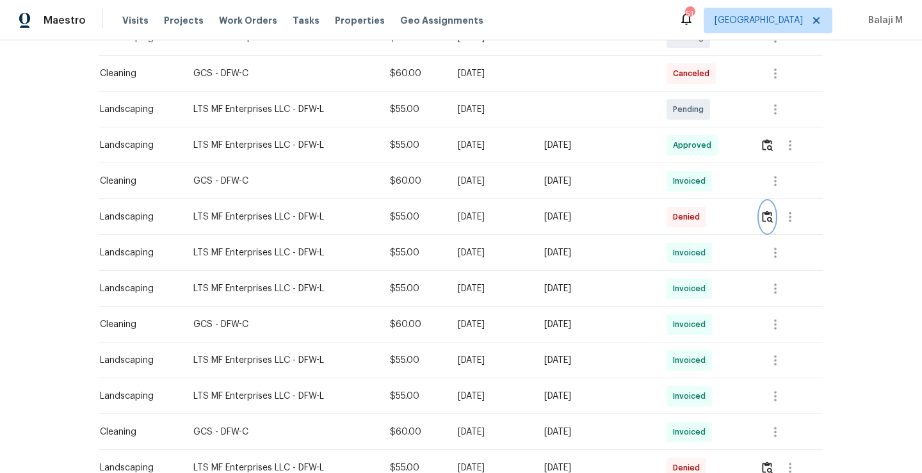
scroll to position [296, 0]
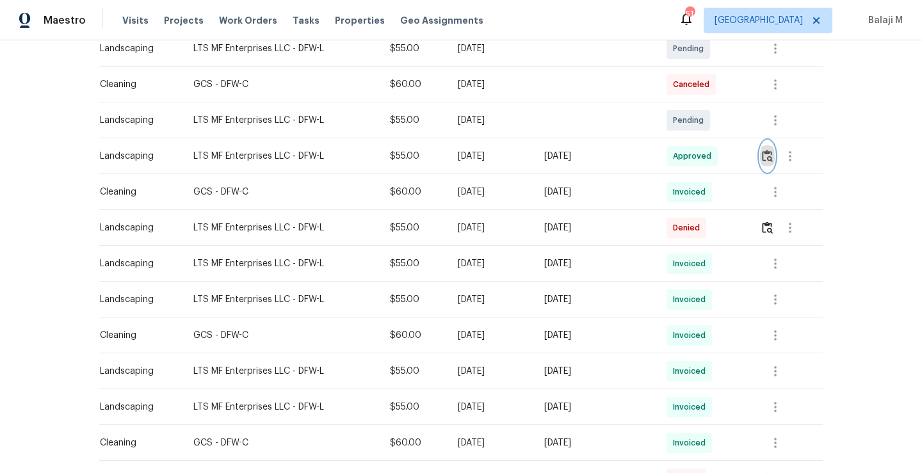
click at [771, 141] on button "button" at bounding box center [767, 156] width 15 height 31
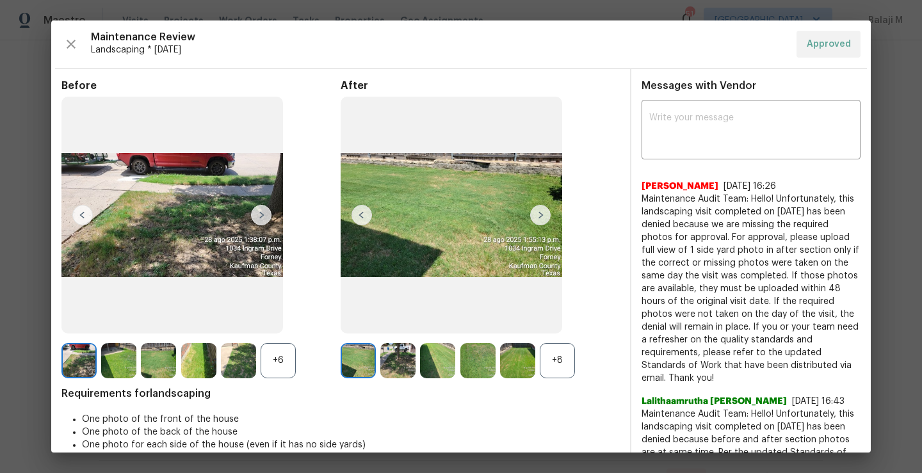
click at [552, 356] on div "+8" at bounding box center [557, 360] width 35 height 35
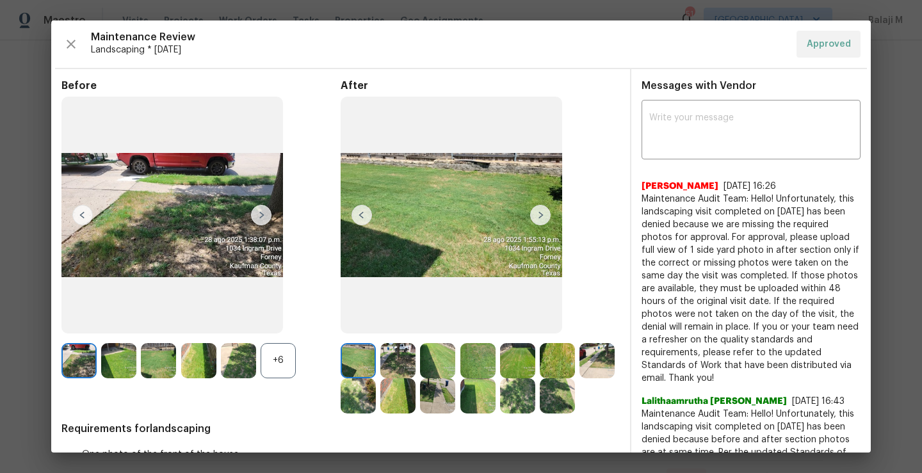
click at [388, 358] on img at bounding box center [397, 360] width 35 height 35
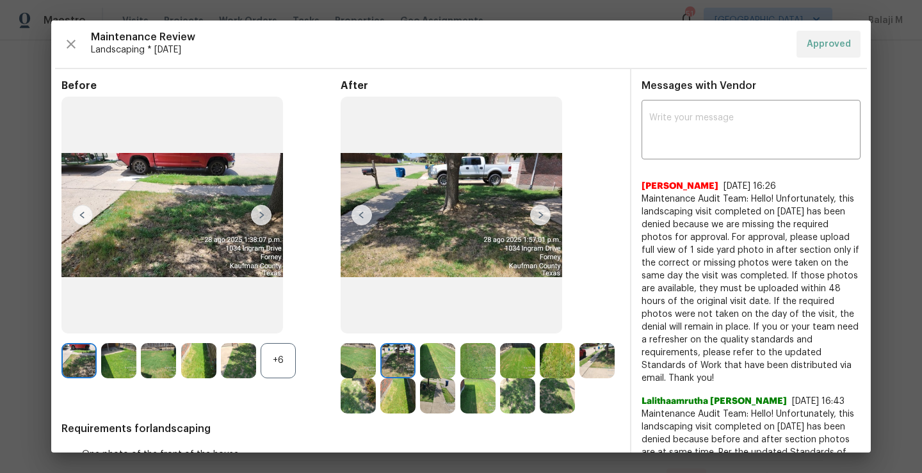
click at [579, 378] on img at bounding box center [596, 360] width 35 height 35
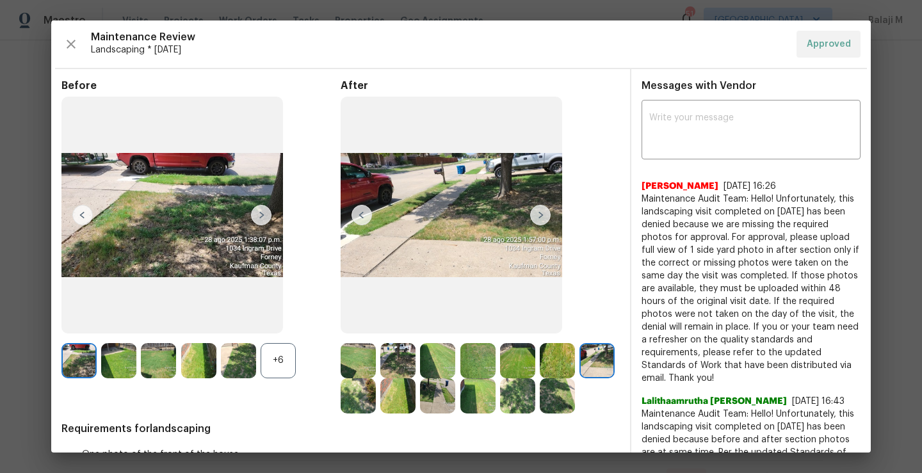
click at [356, 369] on img at bounding box center [357, 360] width 35 height 35
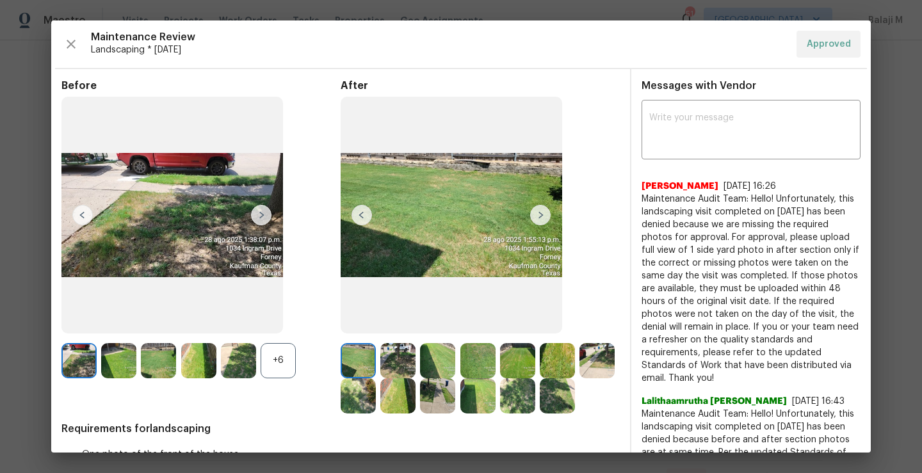
click at [394, 351] on img at bounding box center [397, 360] width 35 height 35
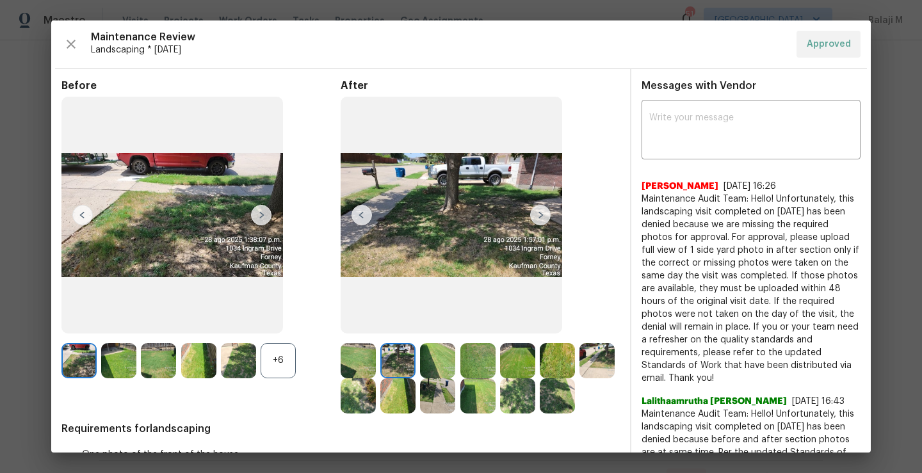
click at [535, 385] on img at bounding box center [517, 395] width 35 height 35
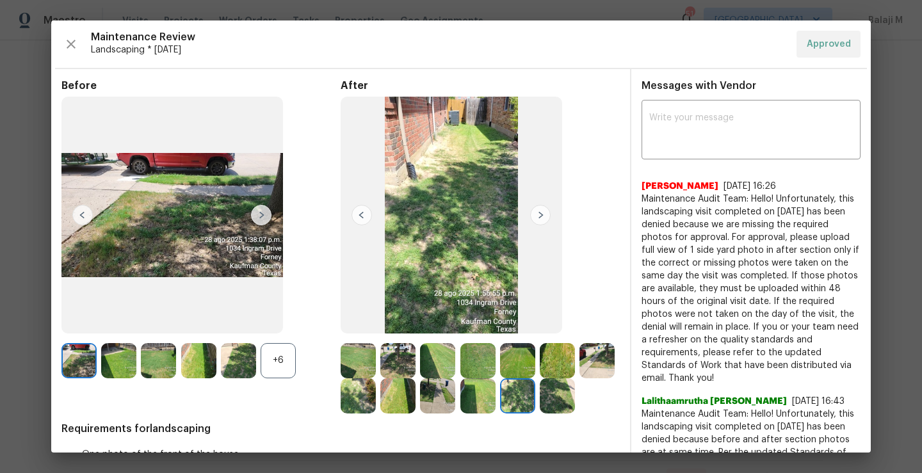
click at [495, 393] on img at bounding box center [477, 395] width 35 height 35
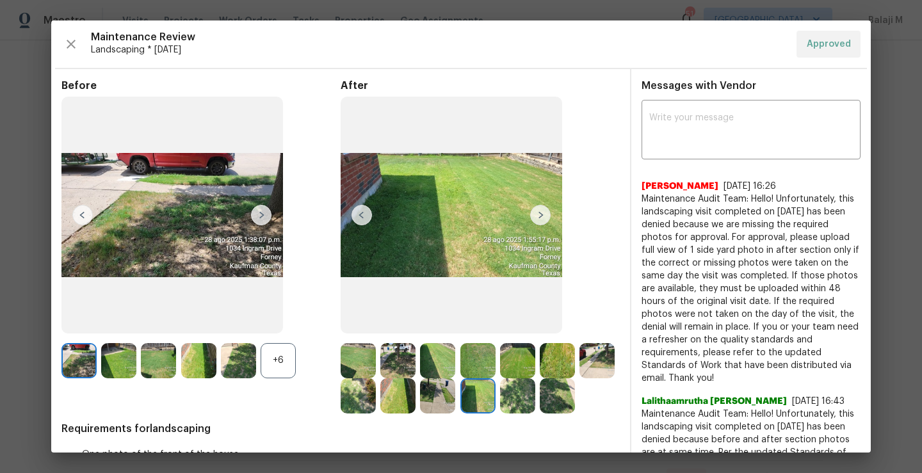
click at [455, 399] on img at bounding box center [437, 395] width 35 height 35
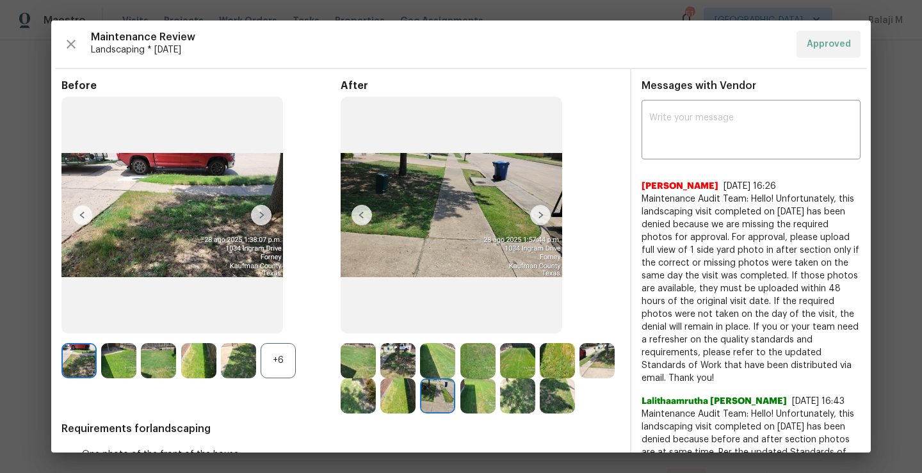
click at [415, 403] on img at bounding box center [397, 395] width 35 height 35
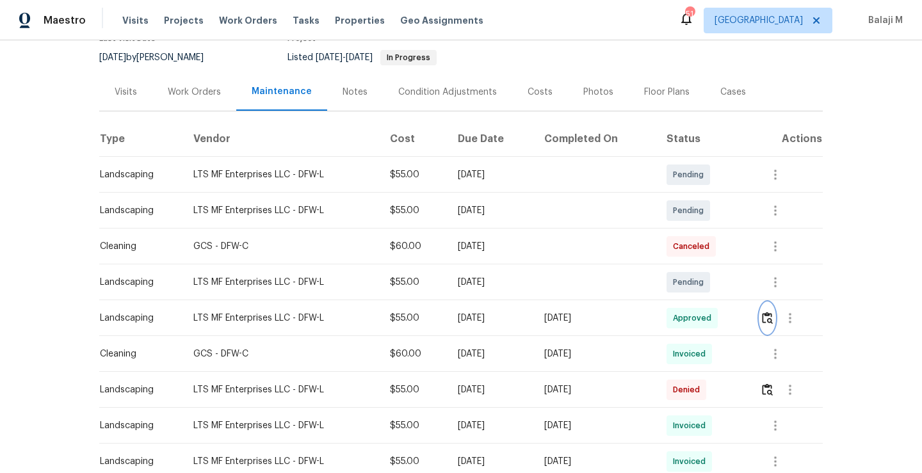
scroll to position [127, 0]
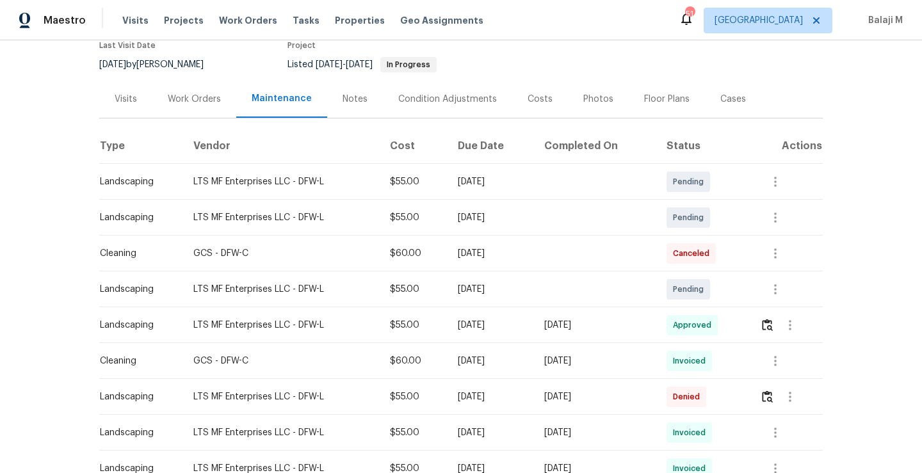
click at [193, 93] on div "Work Orders" at bounding box center [194, 99] width 53 height 13
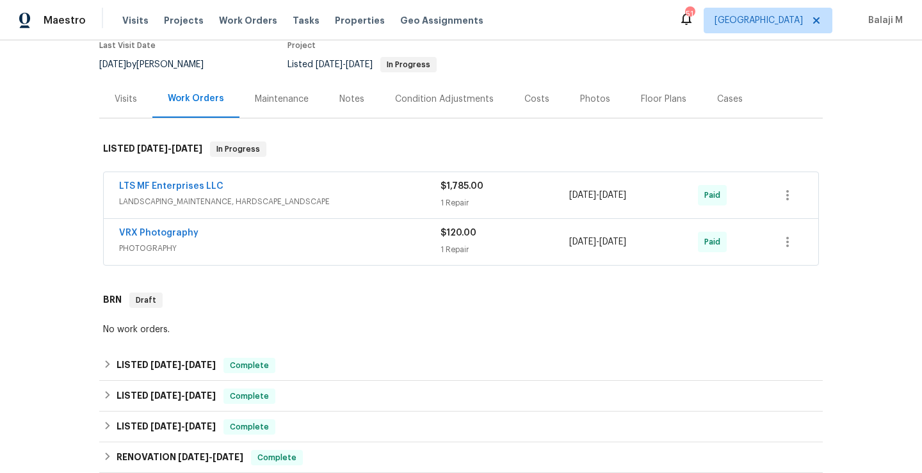
click at [276, 180] on div "LTS MF Enterprises LLC" at bounding box center [279, 187] width 321 height 15
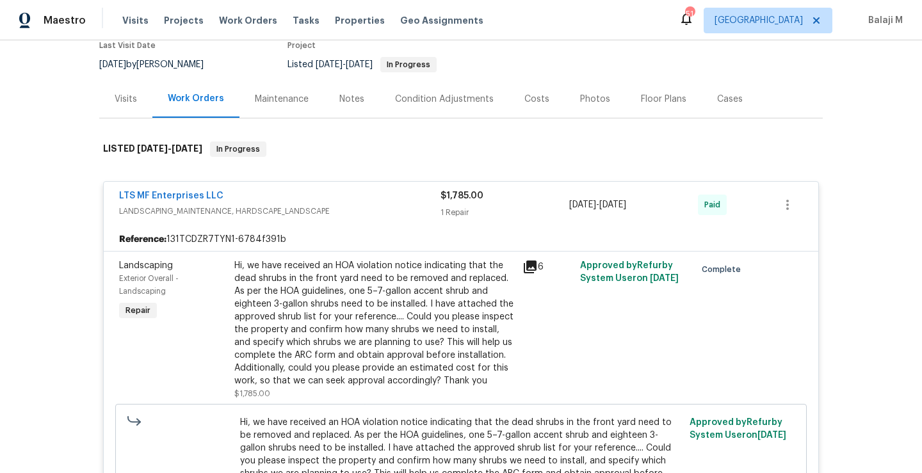
click at [326, 293] on div "Hi, we have received an HOA violation notice indicating that the dead shrubs in…" at bounding box center [374, 323] width 280 height 128
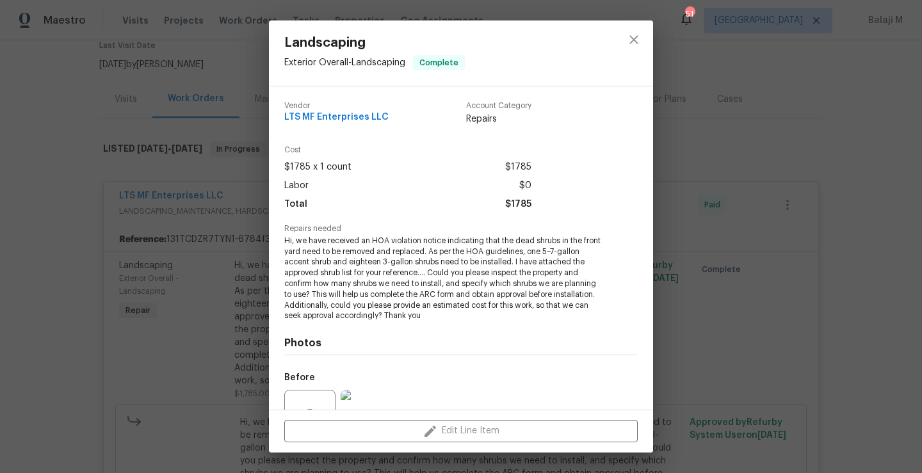
click at [204, 275] on div "Landscaping Exterior Overall - Landscaping Complete Vendor LTS MF Enterprises L…" at bounding box center [461, 236] width 922 height 473
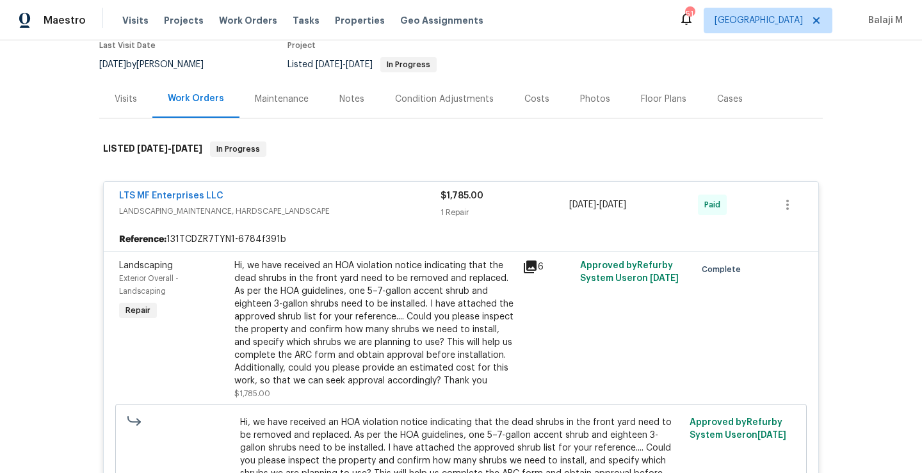
click at [527, 260] on icon at bounding box center [530, 266] width 13 height 13
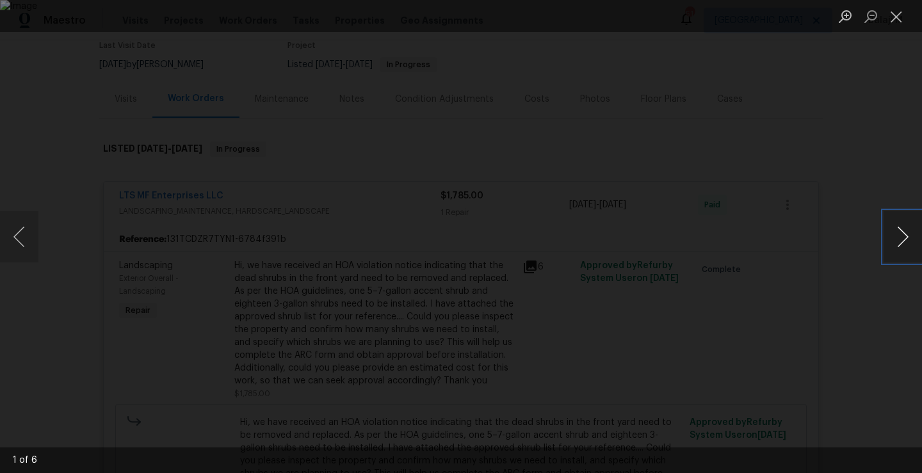
click at [904, 230] on button "Next image" at bounding box center [902, 236] width 38 height 51
click at [891, 240] on button "Next image" at bounding box center [902, 236] width 38 height 51
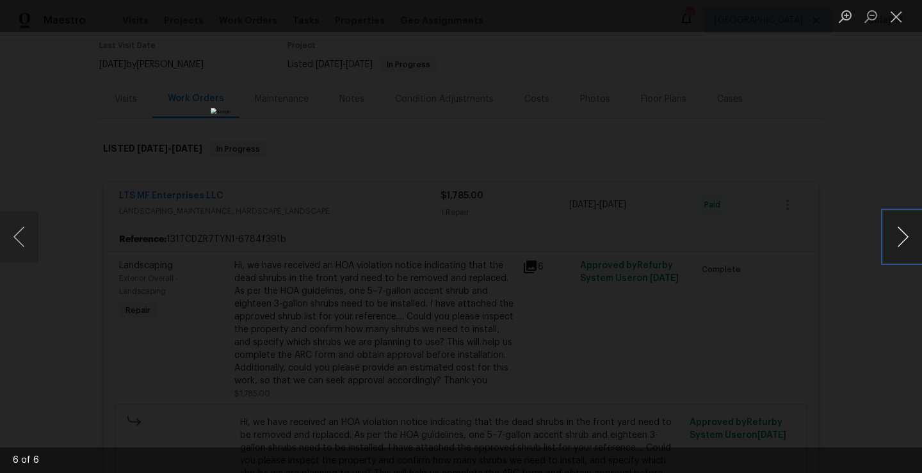
click at [891, 240] on button "Next image" at bounding box center [902, 236] width 38 height 51
click at [111, 222] on div "Lightbox" at bounding box center [461, 236] width 922 height 473
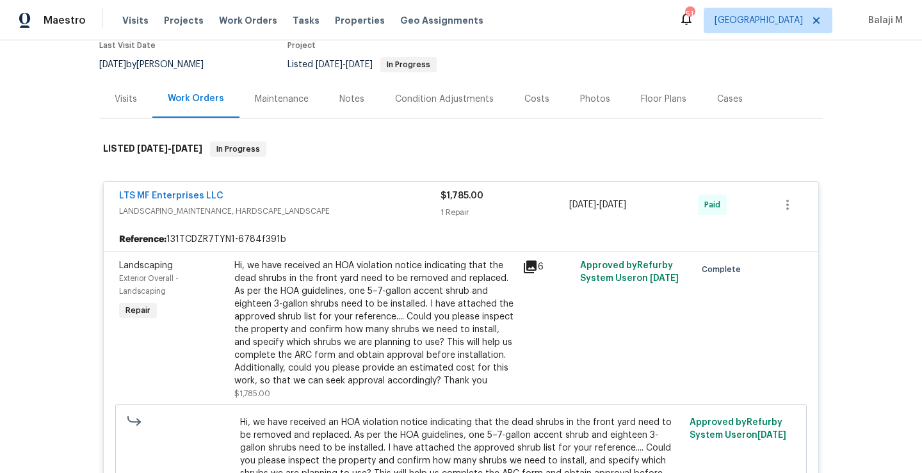
click at [354, 191] on div "LTS MF Enterprises LLC" at bounding box center [279, 196] width 321 height 15
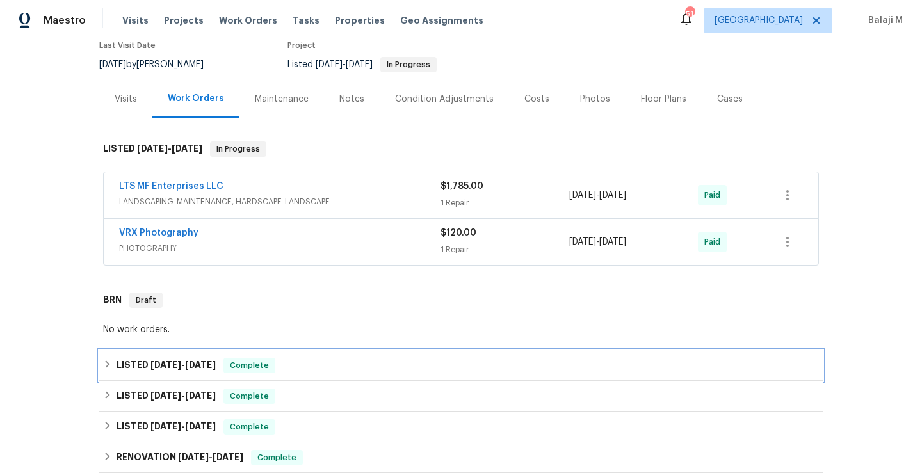
click at [178, 358] on h6 "LISTED [DATE] - [DATE]" at bounding box center [165, 365] width 99 height 15
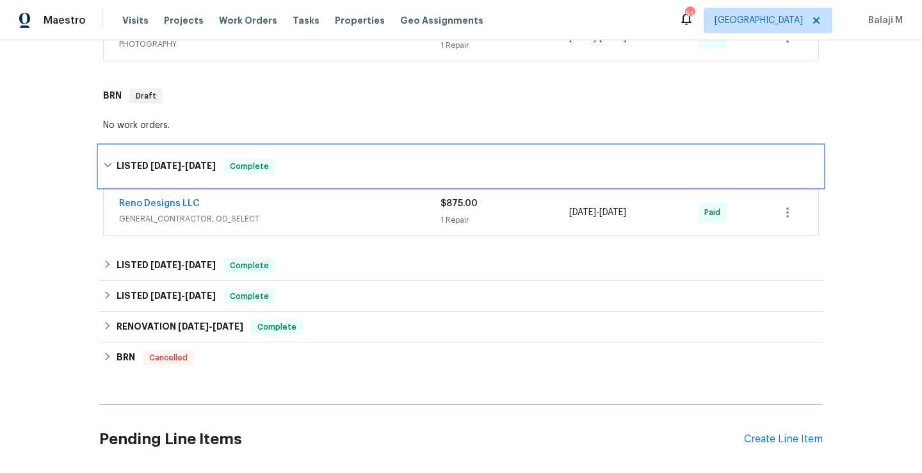
scroll to position [337, 0]
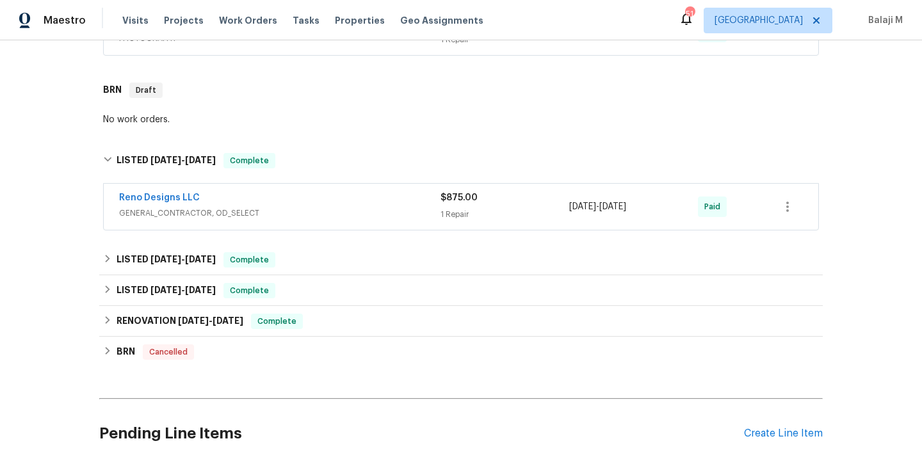
click at [267, 207] on span "GENERAL_CONTRACTOR, OD_SELECT" at bounding box center [279, 213] width 321 height 13
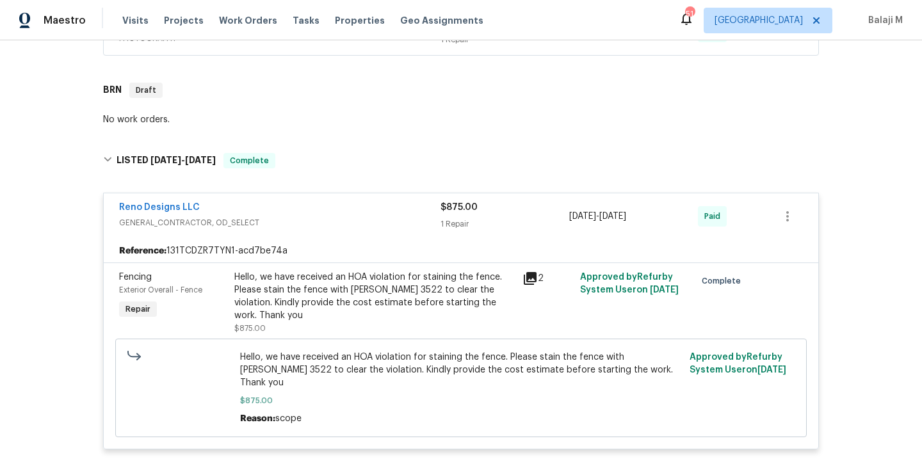
click at [266, 202] on div "Reno Designs LLC" at bounding box center [279, 208] width 321 height 15
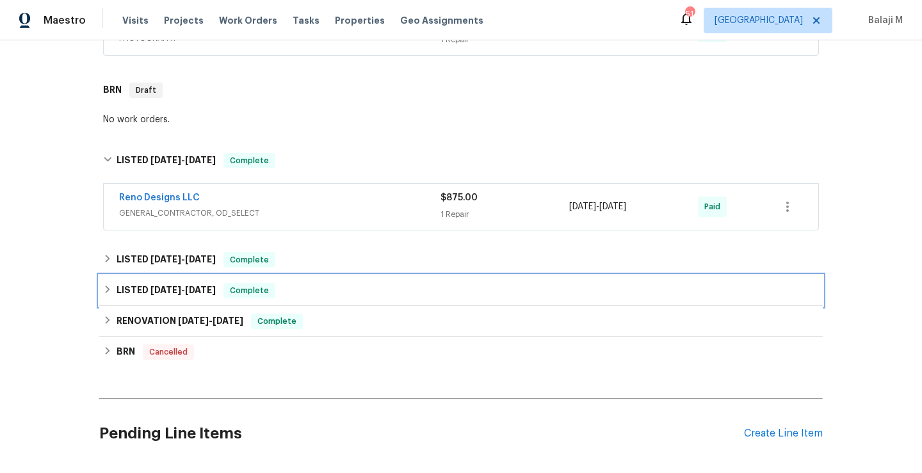
click at [299, 283] on div "LISTED [DATE] - [DATE] Complete" at bounding box center [461, 290] width 716 height 15
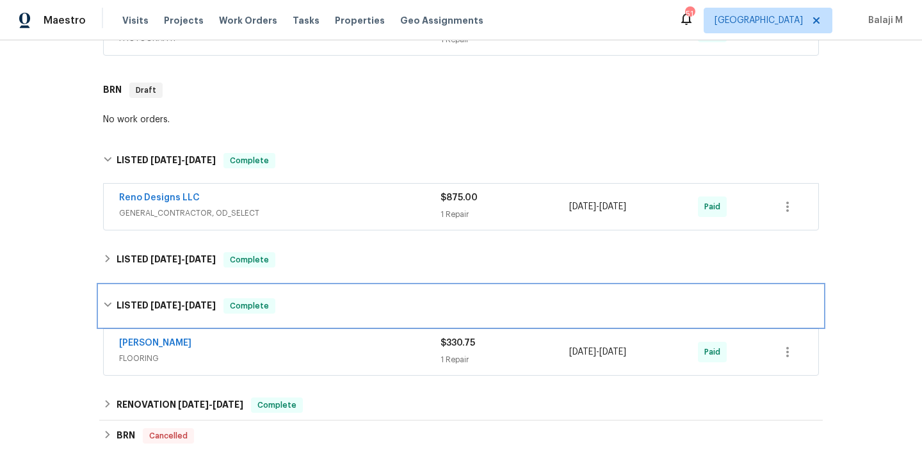
click at [309, 298] on div "LISTED [DATE] - [DATE] Complete" at bounding box center [461, 305] width 716 height 15
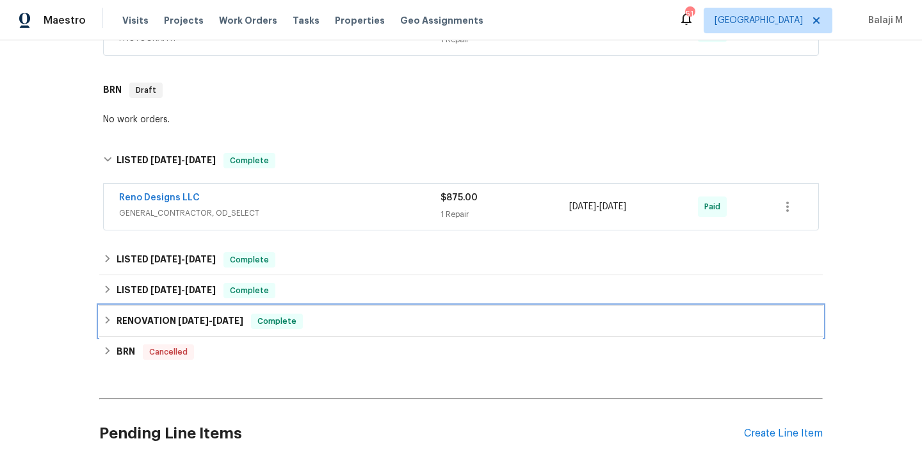
click at [316, 318] on div "RENOVATION [DATE] - [DATE] Complete" at bounding box center [460, 321] width 723 height 31
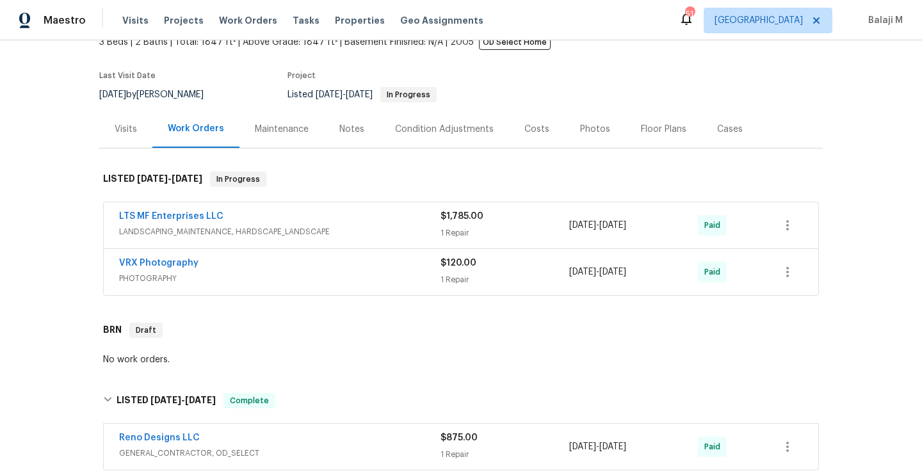
scroll to position [74, 0]
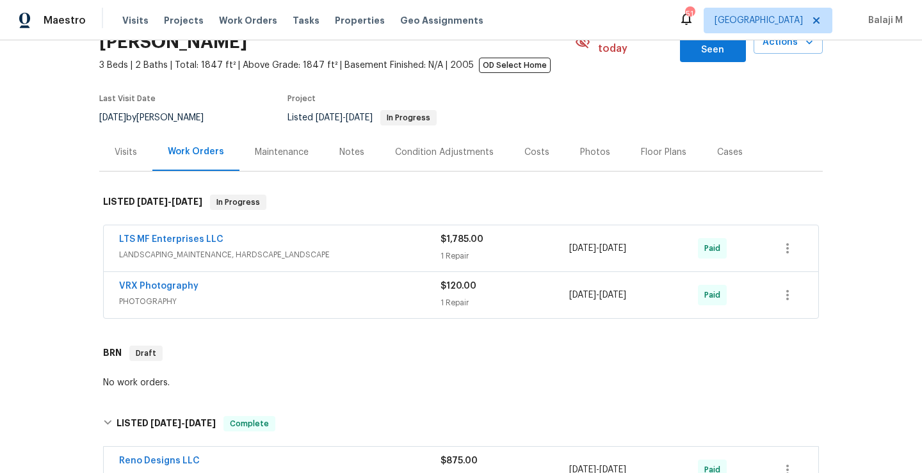
click at [291, 148] on div "Maintenance" at bounding box center [281, 152] width 84 height 38
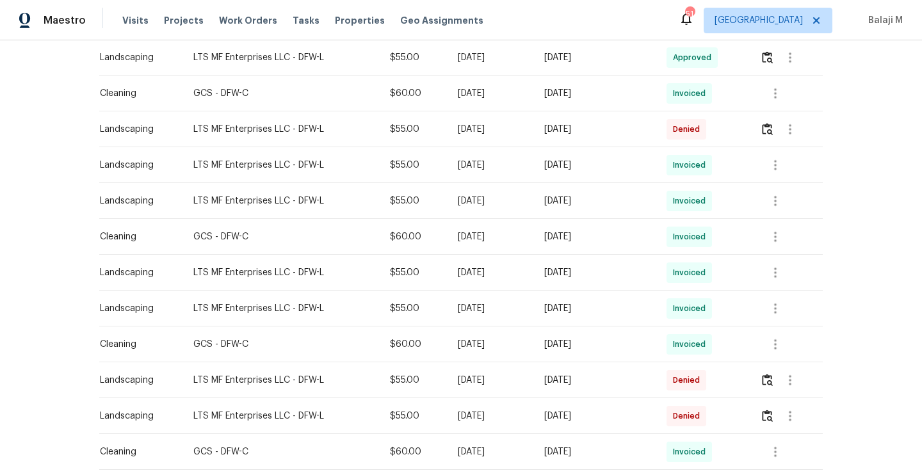
scroll to position [392, 0]
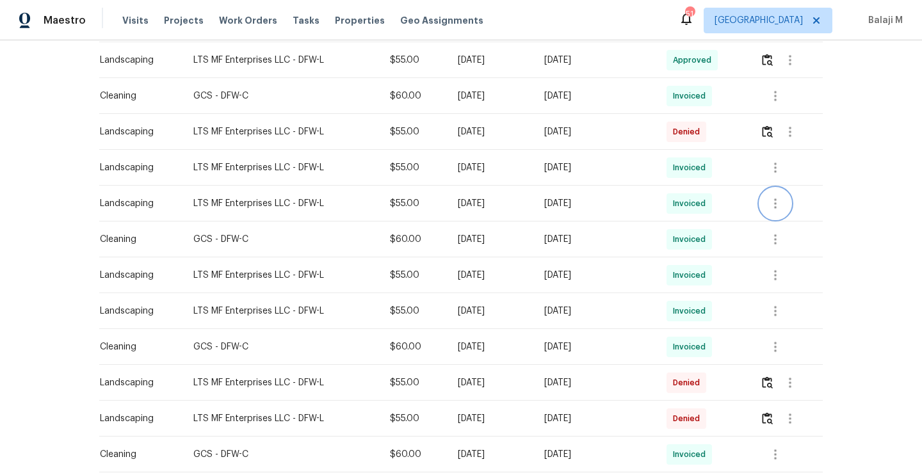
click at [771, 196] on icon "button" at bounding box center [774, 203] width 15 height 15
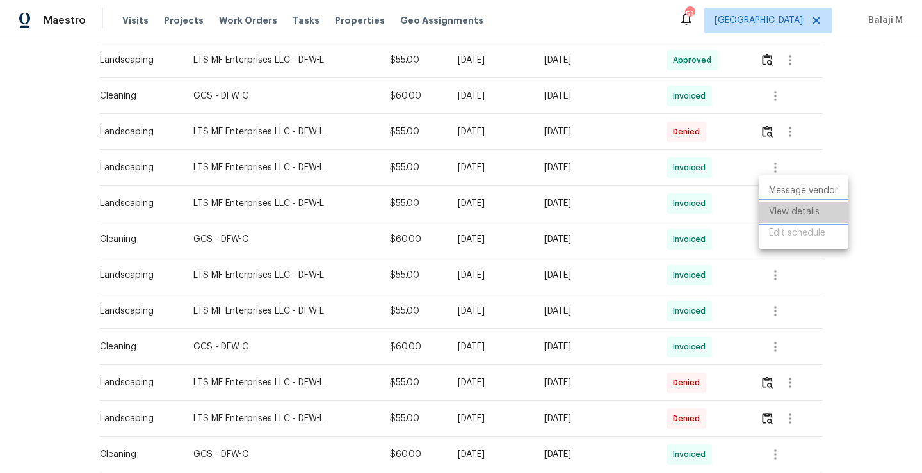
click at [773, 208] on li "View details" at bounding box center [803, 212] width 90 height 21
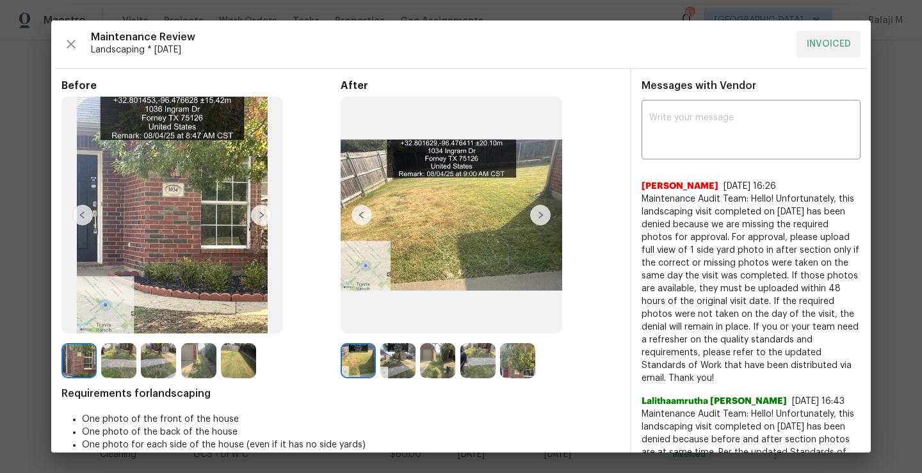
click at [537, 216] on img at bounding box center [540, 215] width 20 height 20
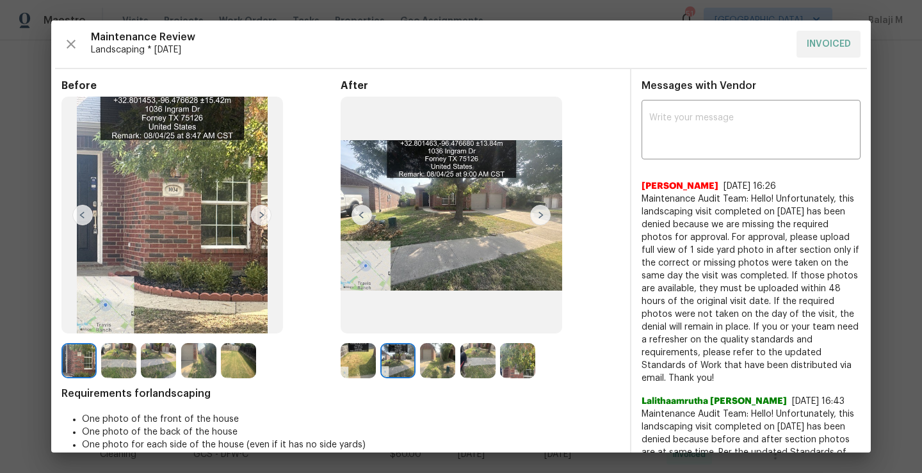
click at [537, 216] on img at bounding box center [540, 215] width 20 height 20
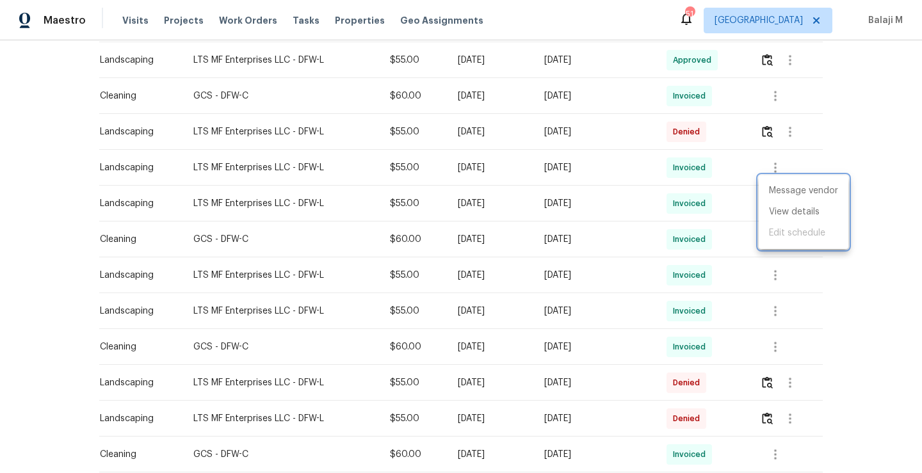
click at [583, 168] on div at bounding box center [461, 236] width 922 height 473
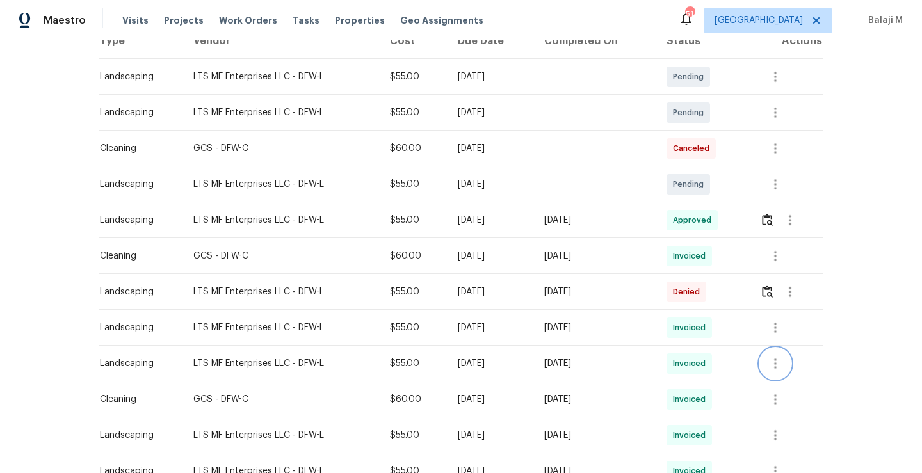
scroll to position [232, 0]
click at [788, 214] on icon "button" at bounding box center [789, 219] width 3 height 10
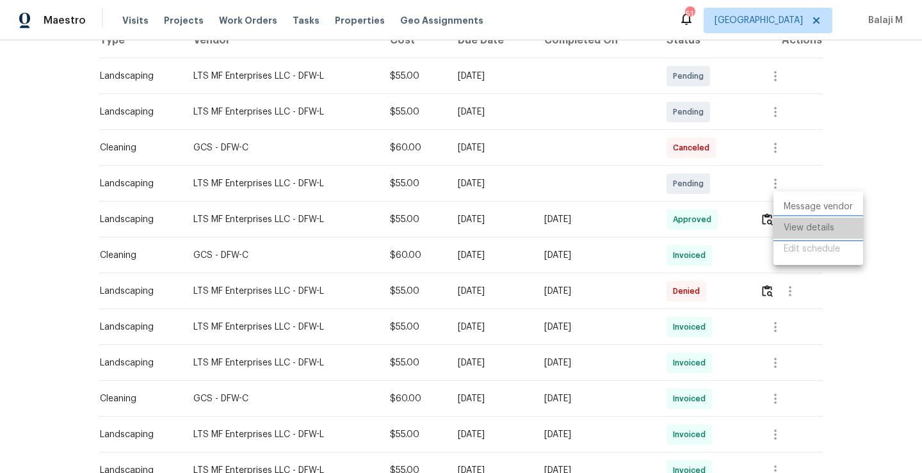
click at [788, 226] on li "View details" at bounding box center [818, 228] width 90 height 21
drag, startPoint x: 183, startPoint y: 205, endPoint x: 248, endPoint y: 201, distance: 65.4
click at [249, 202] on div at bounding box center [461, 236] width 922 height 473
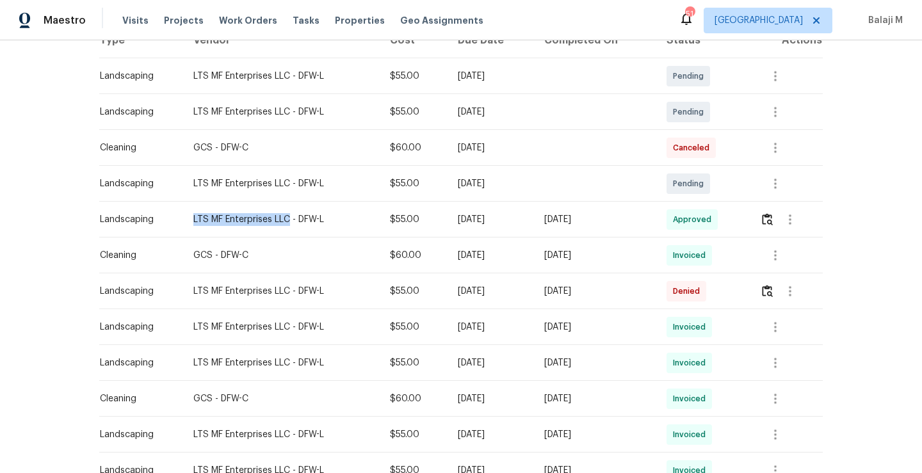
drag, startPoint x: 184, startPoint y: 206, endPoint x: 280, endPoint y: 207, distance: 95.4
click at [280, 213] on div "LTS MF Enterprises LLC - DFW-L" at bounding box center [281, 219] width 176 height 13
copy div "LTS MF Enterprises LLC"
